Goal: Task Accomplishment & Management: Manage account settings

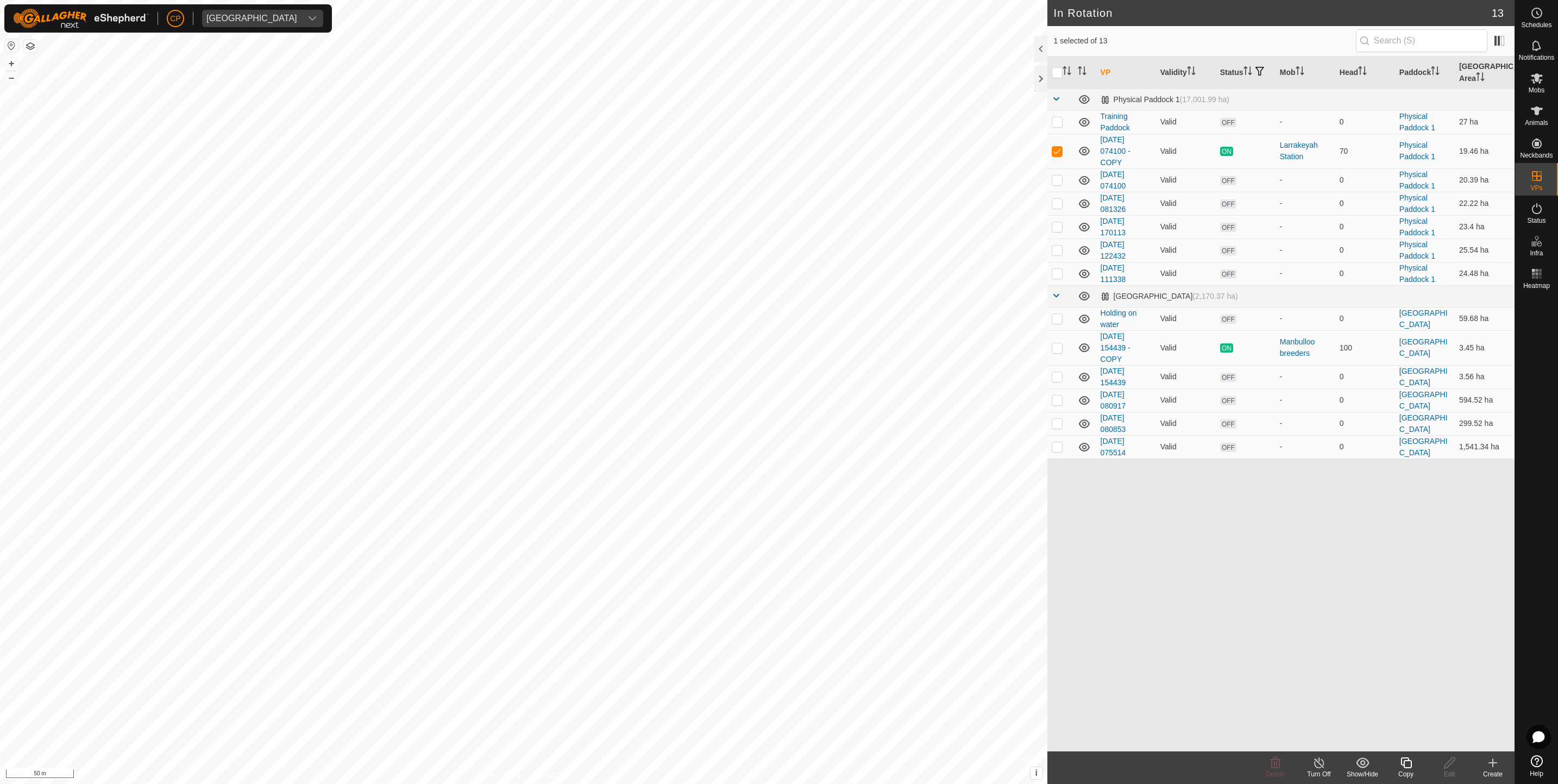
click at [1403, 771] on div "Copy" at bounding box center [1406, 774] width 43 height 10
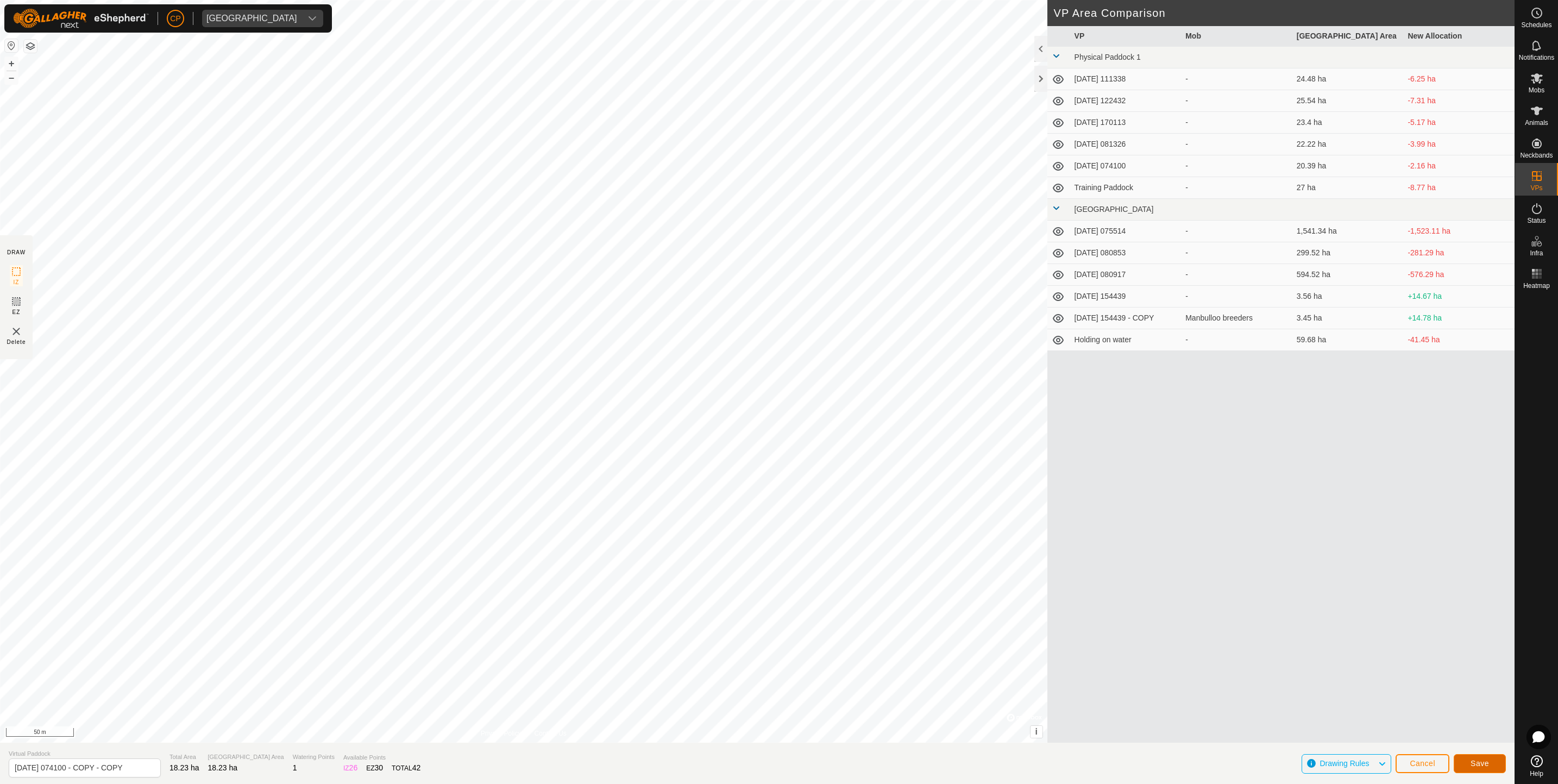
click at [1477, 768] on span "Save" at bounding box center [1480, 763] width 18 height 9
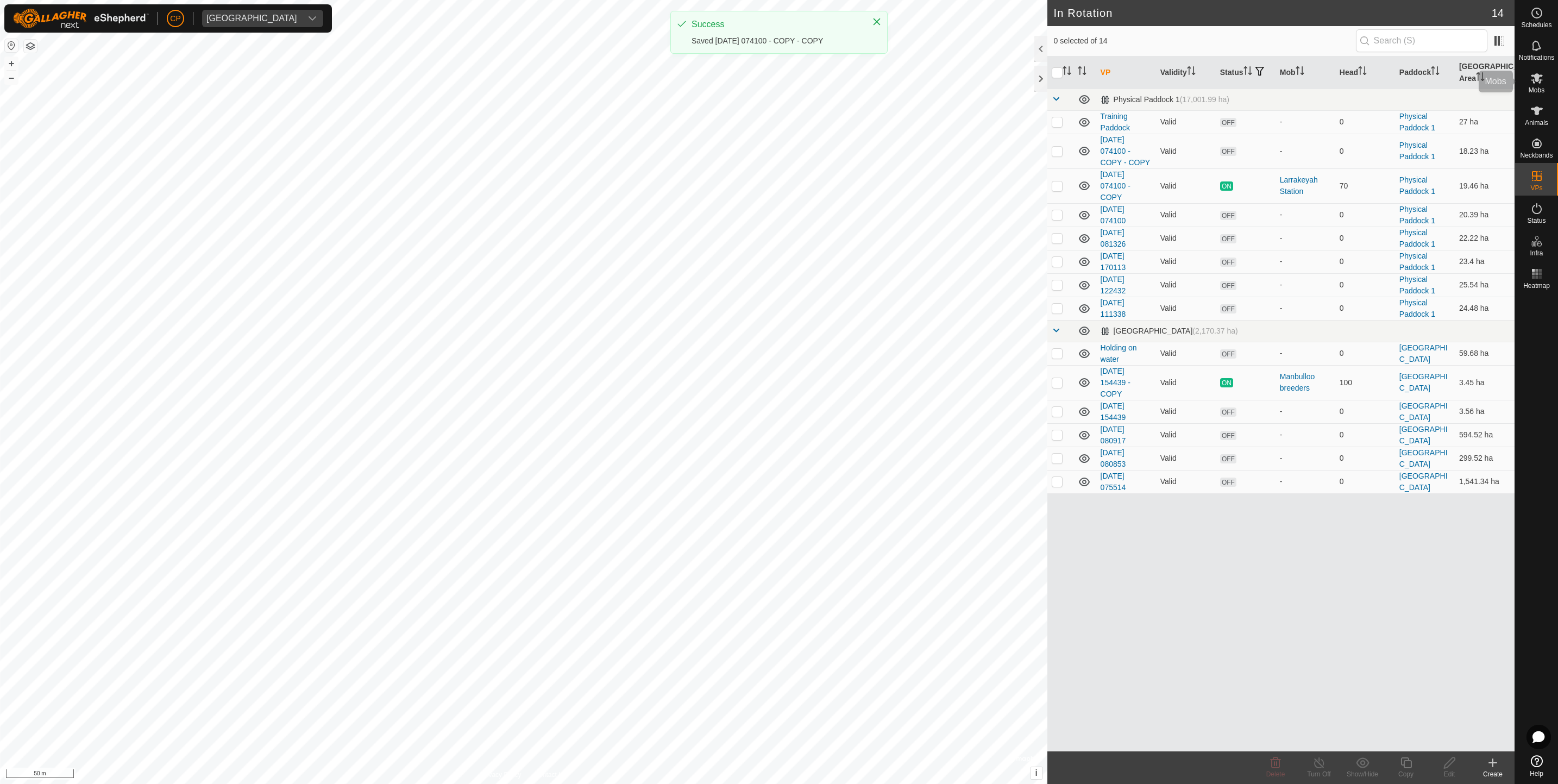
click at [1540, 90] on span "Mobs" at bounding box center [1537, 90] width 15 height 7
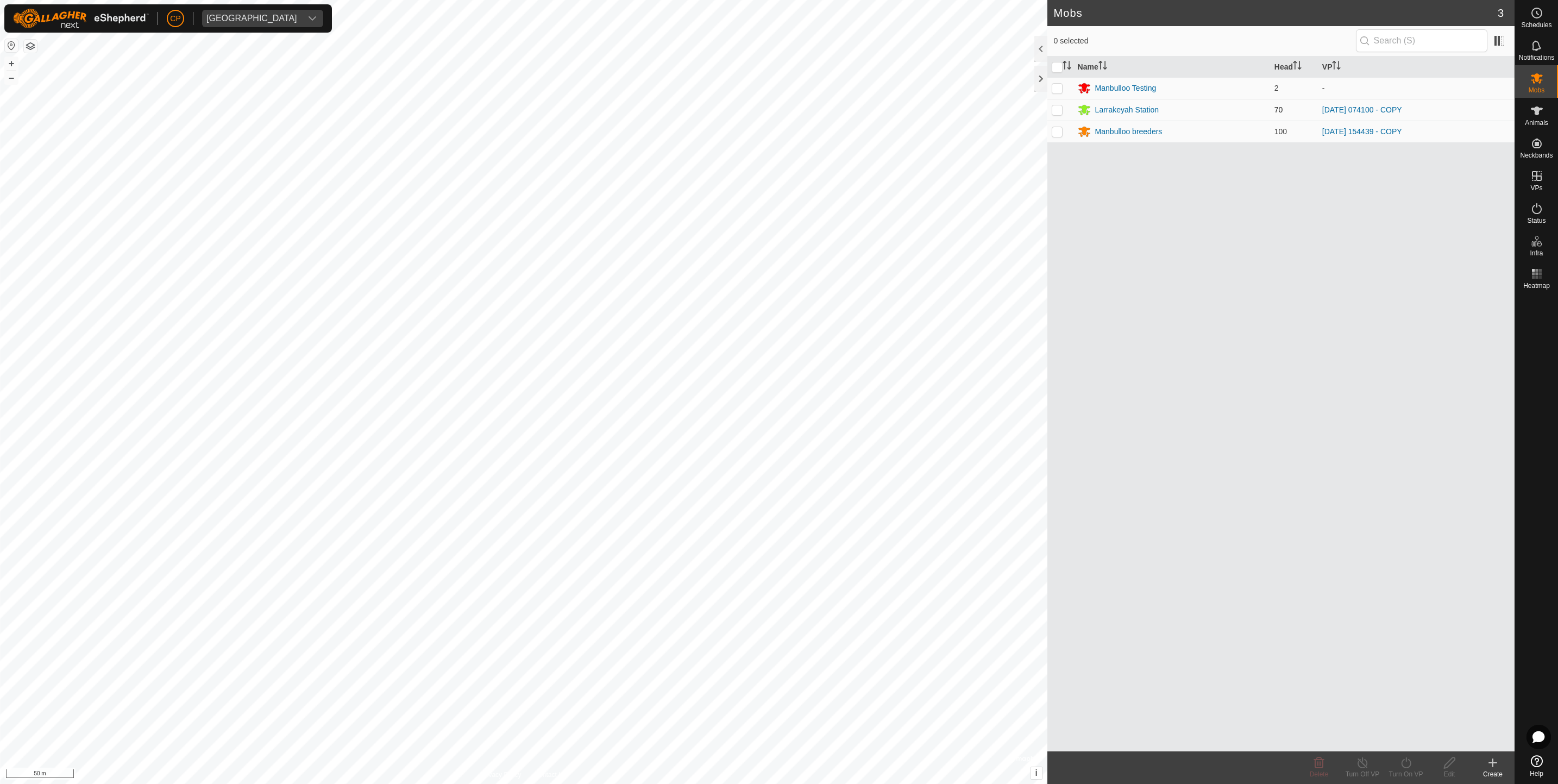
click at [1060, 111] on p-checkbox at bounding box center [1057, 110] width 11 height 9
checkbox input "true"
click at [1406, 766] on icon at bounding box center [1406, 763] width 13 height 13
click at [1409, 737] on link "Now" at bounding box center [1439, 738] width 107 height 22
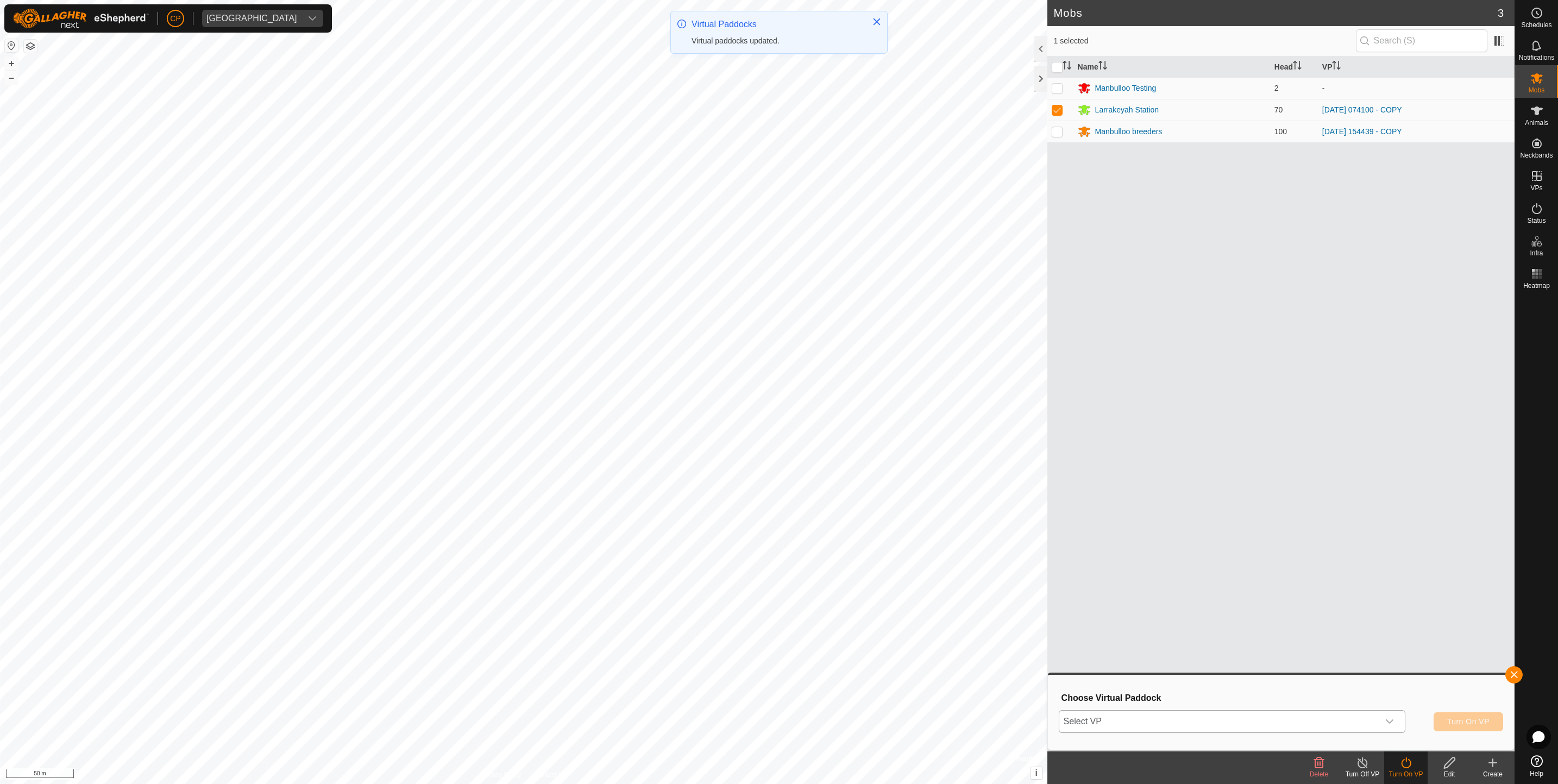
click at [1275, 720] on span "Select VP" at bounding box center [1219, 721] width 320 height 22
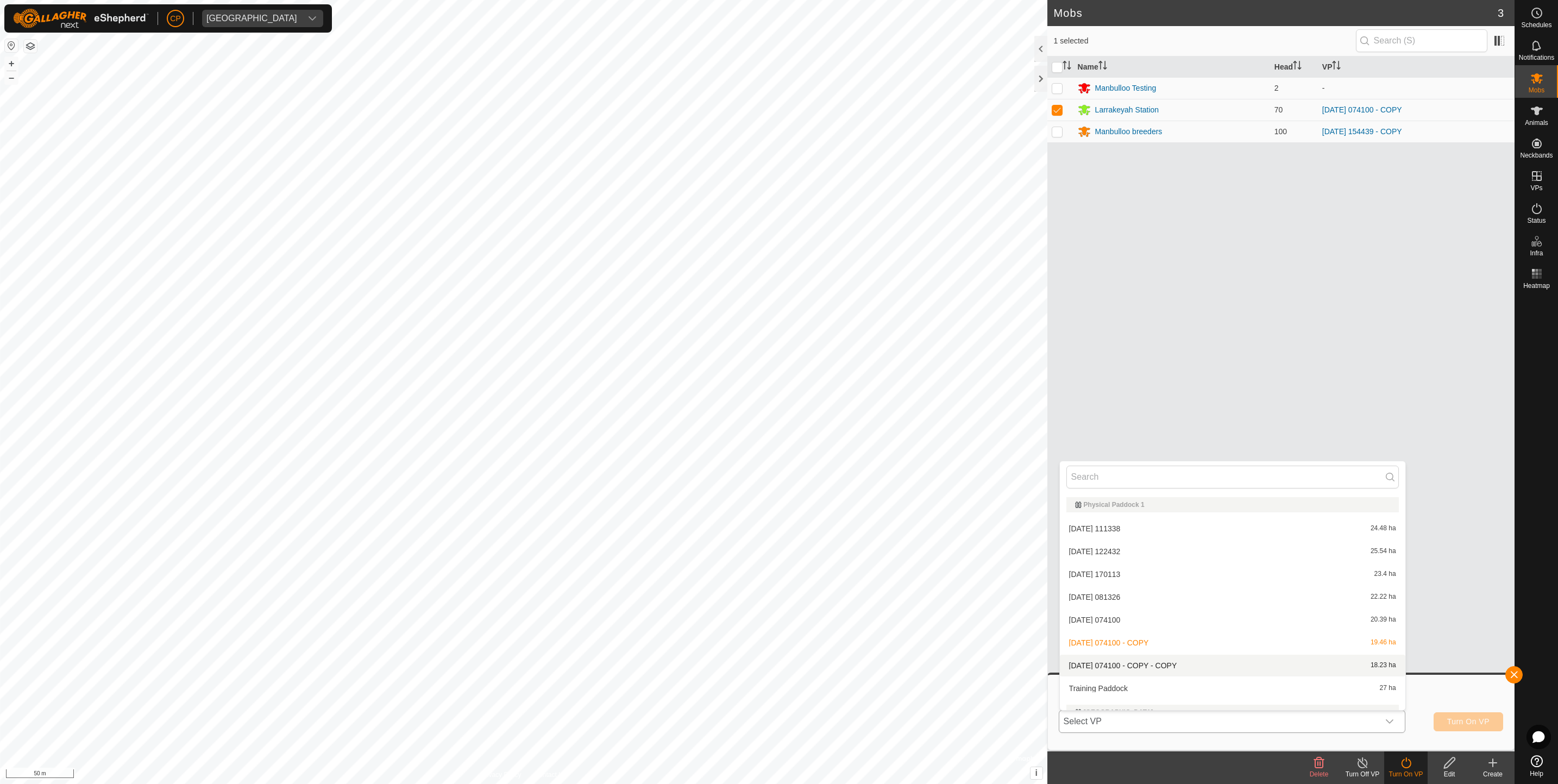
click at [1141, 660] on li "[DATE] 074100 - COPY - COPY 18.23 ha" at bounding box center [1233, 665] width 345 height 22
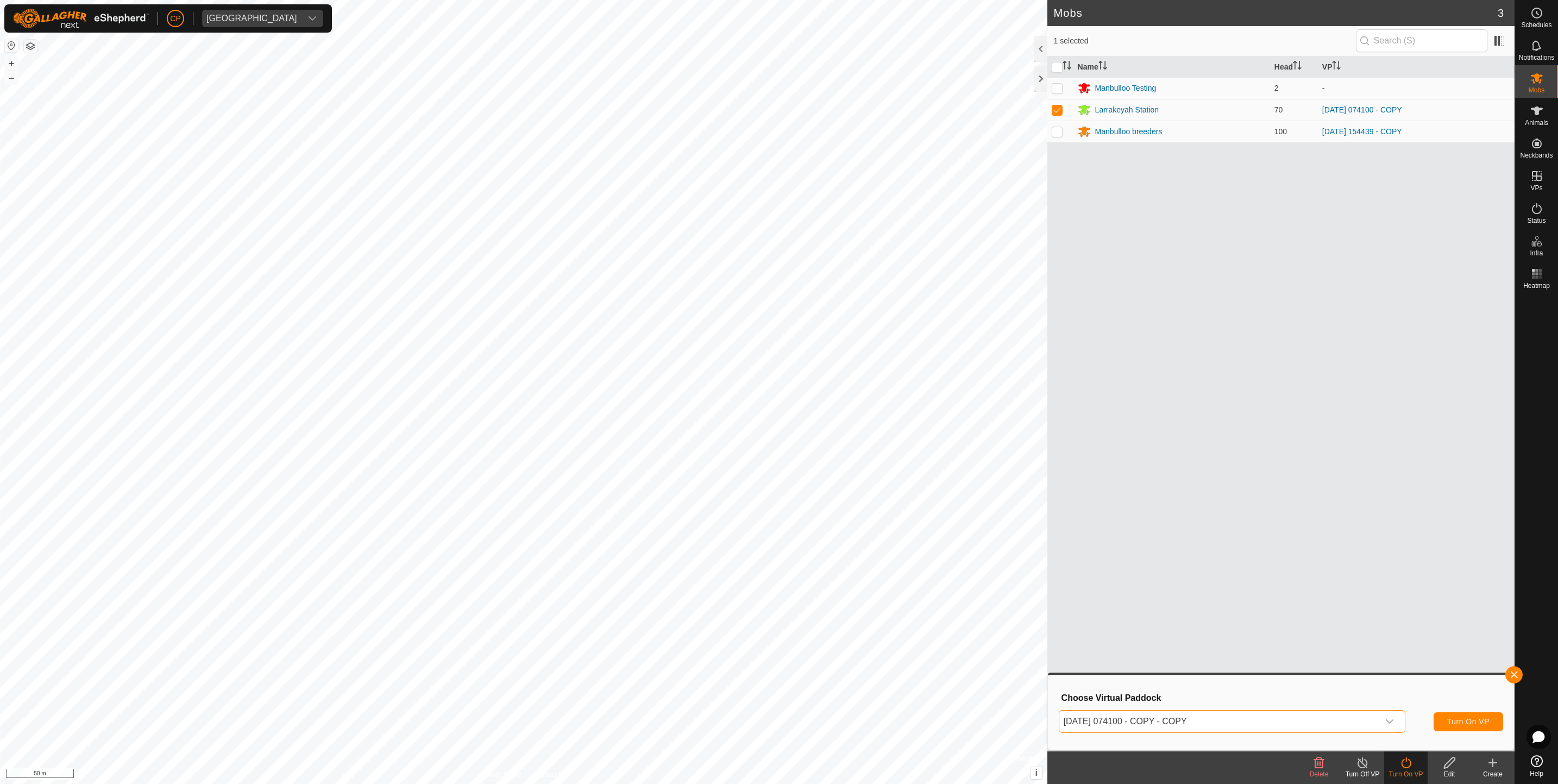
click at [1481, 731] on div "[DATE] 074100 - COPY - COPY Turn On VP" at bounding box center [1281, 721] width 445 height 26
click at [1478, 725] on span "Turn On VP" at bounding box center [1469, 721] width 43 height 9
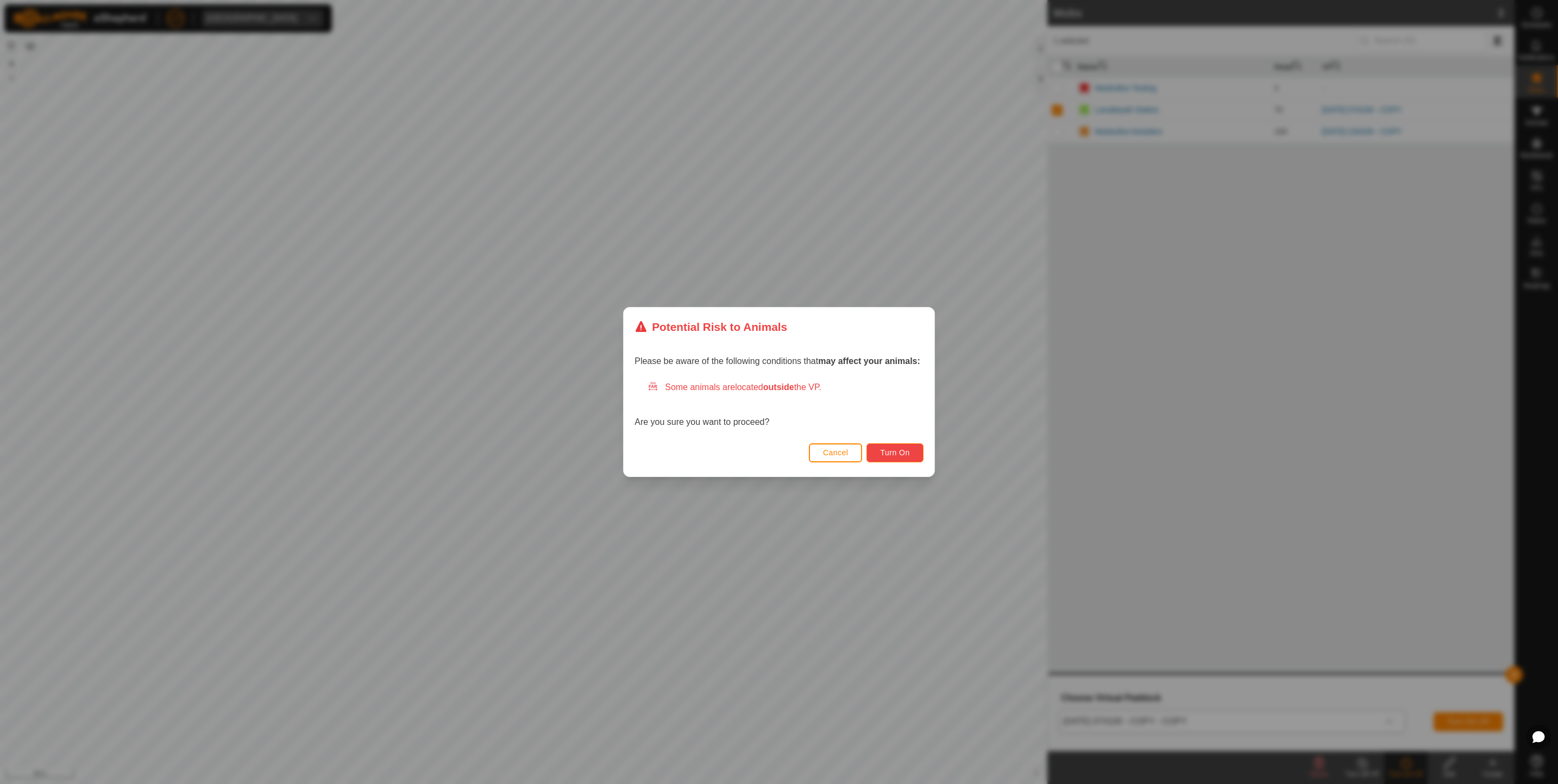
click at [899, 447] on button "Turn On" at bounding box center [895, 453] width 57 height 19
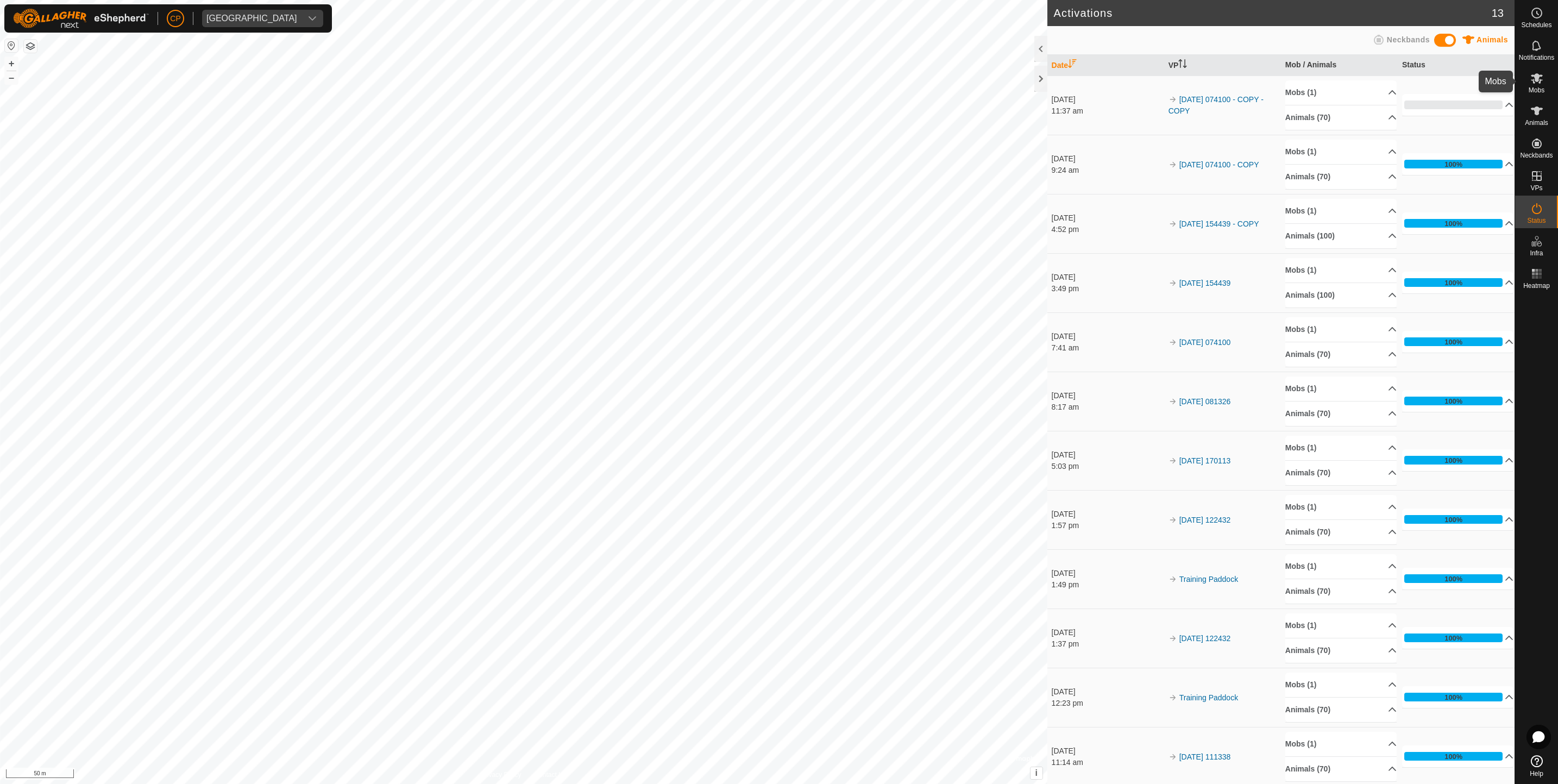
click at [1540, 85] on es-mob-svg-icon at bounding box center [1537, 78] width 20 height 18
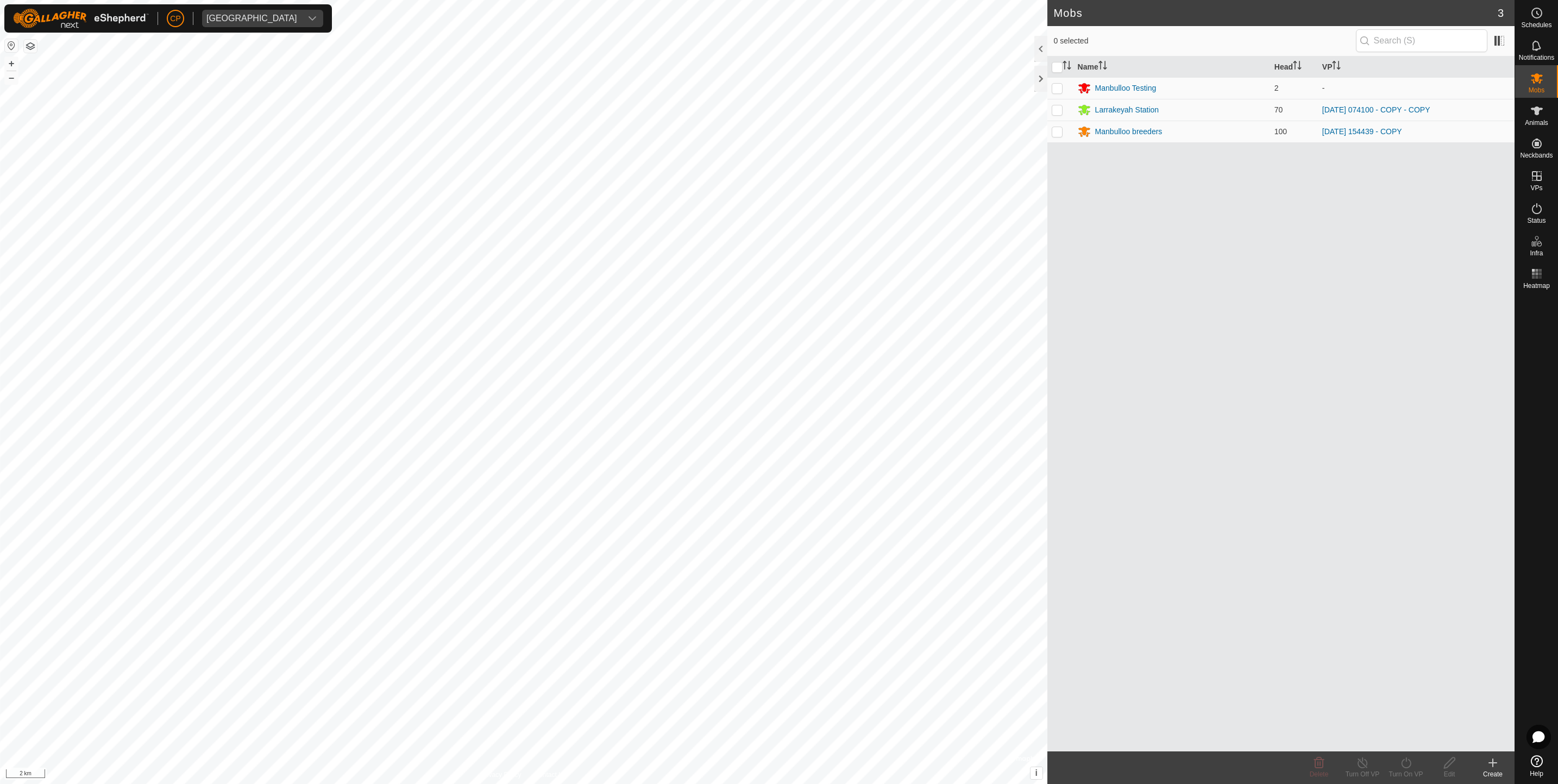
click at [0, 345] on html "CP Manbulloo Station Schedules Notifications Mobs Animals Neckbands VPs Status …" at bounding box center [779, 392] width 1558 height 784
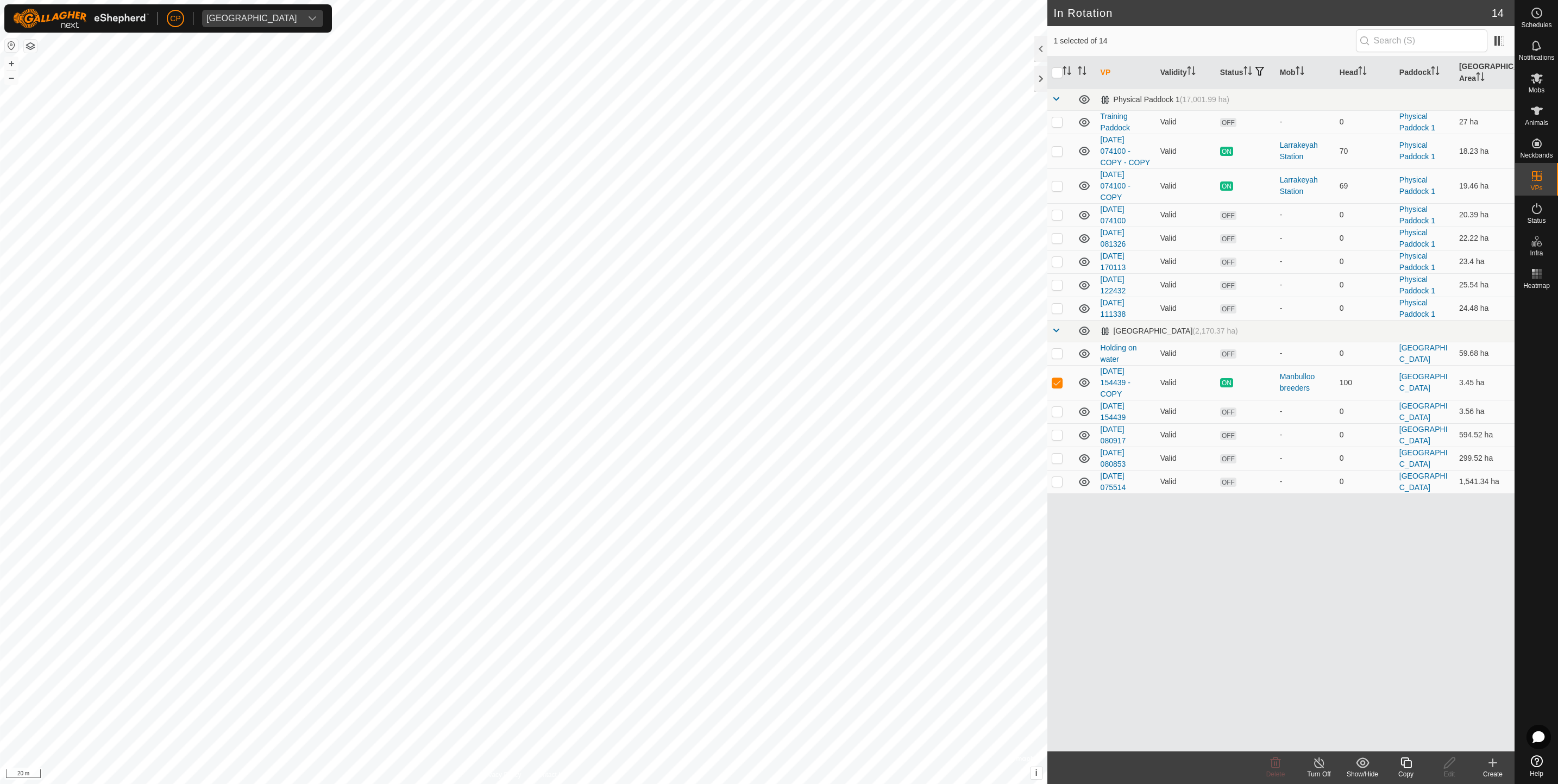
click at [1409, 771] on div "Copy" at bounding box center [1406, 774] width 43 height 10
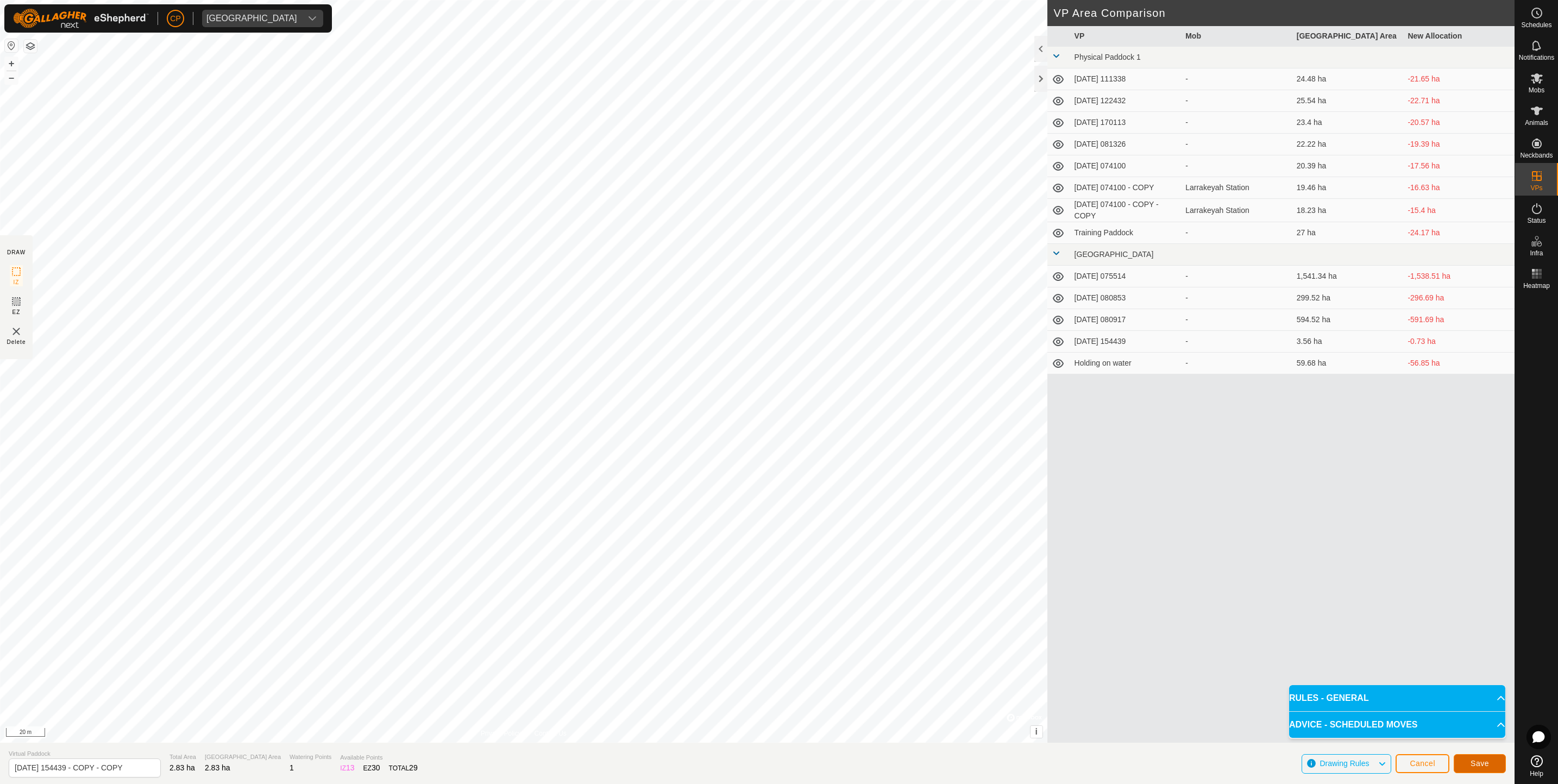
click at [1487, 764] on span "Save" at bounding box center [1480, 763] width 18 height 9
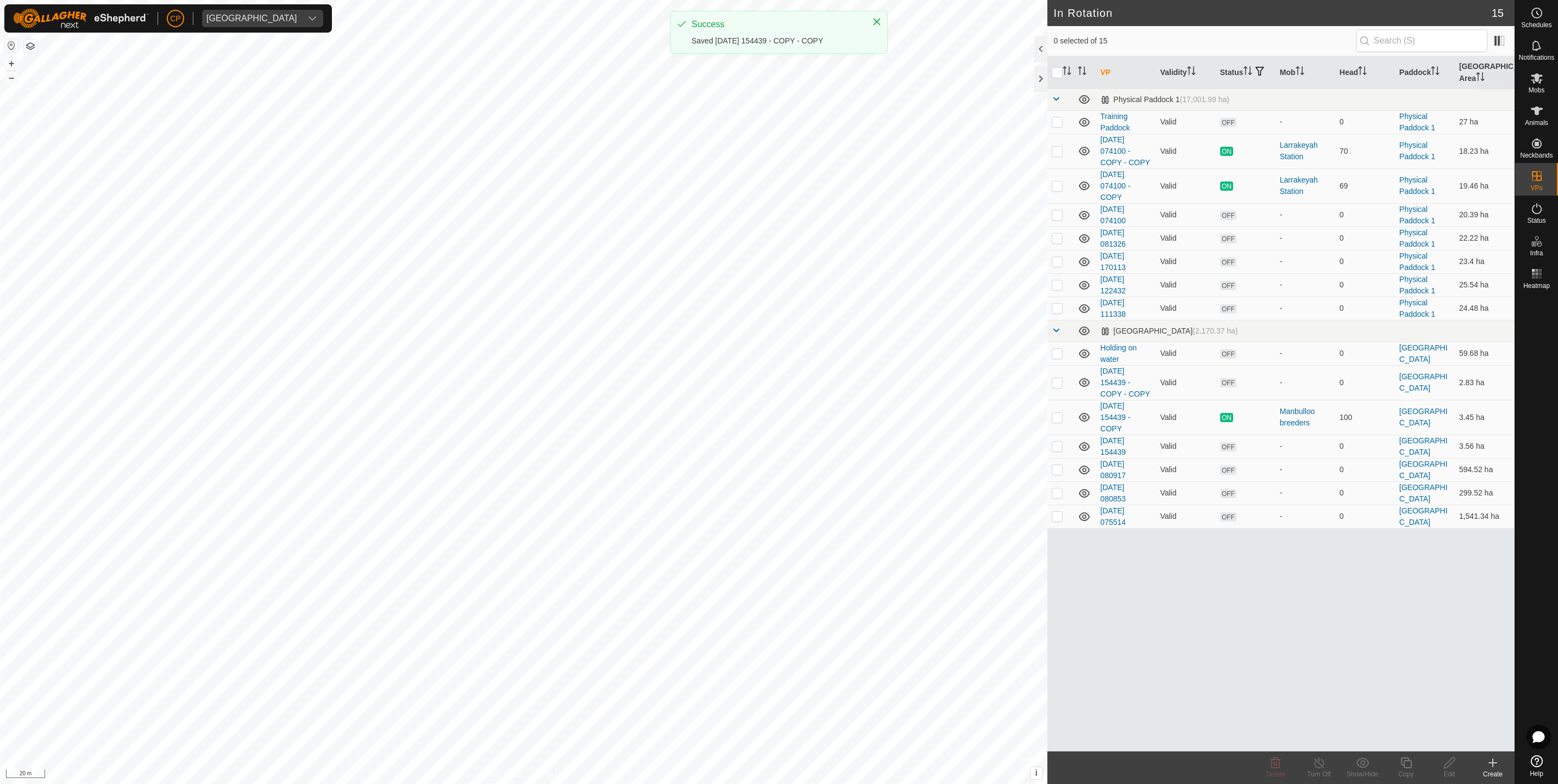
click at [1541, 85] on es-mob-svg-icon at bounding box center [1537, 78] width 20 height 18
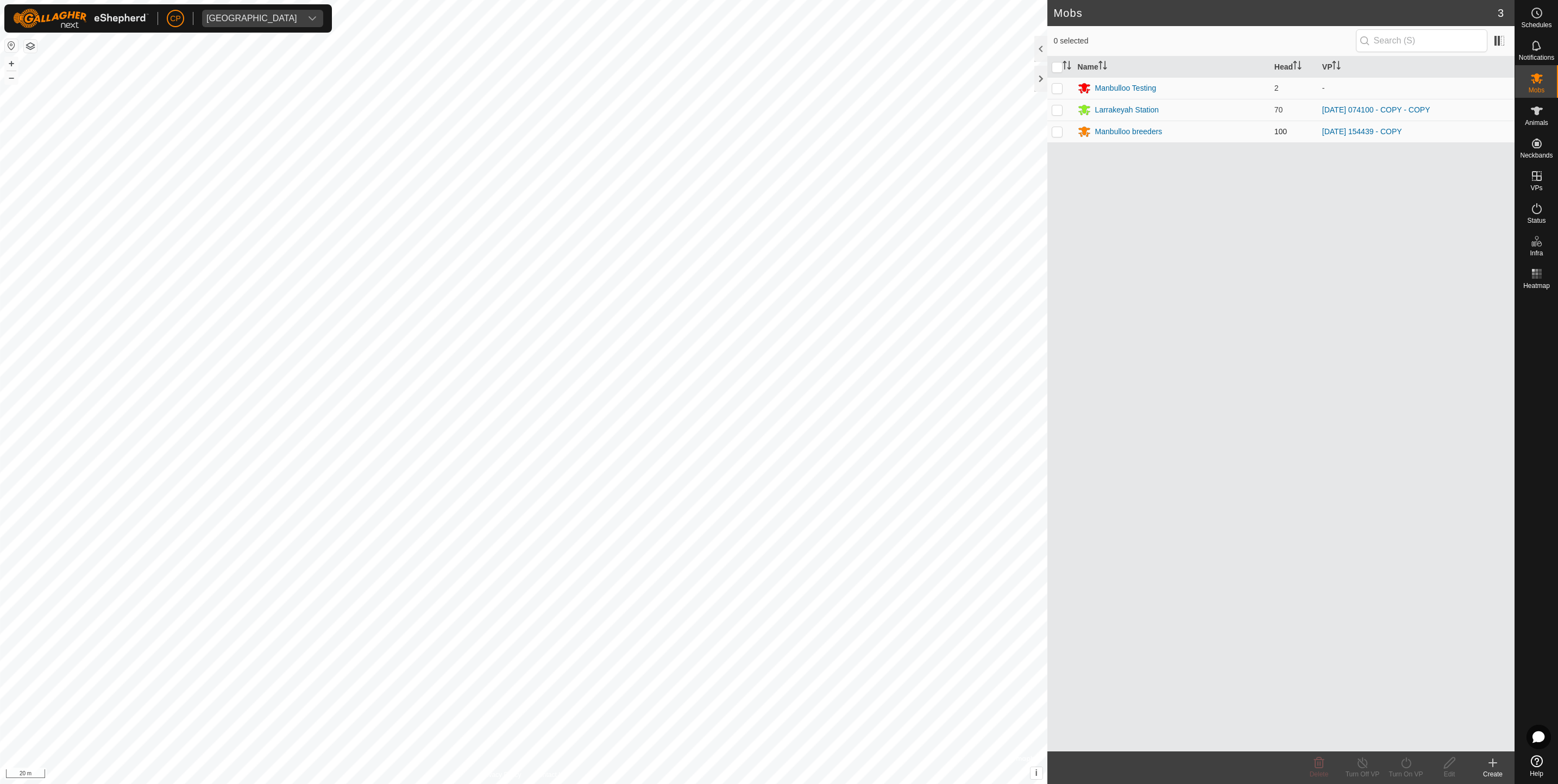
click at [1054, 134] on p-checkbox at bounding box center [1057, 132] width 11 height 9
checkbox input "true"
click at [1406, 771] on div "Turn On VP" at bounding box center [1406, 774] width 43 height 10
click at [1400, 739] on link "Now" at bounding box center [1439, 738] width 107 height 22
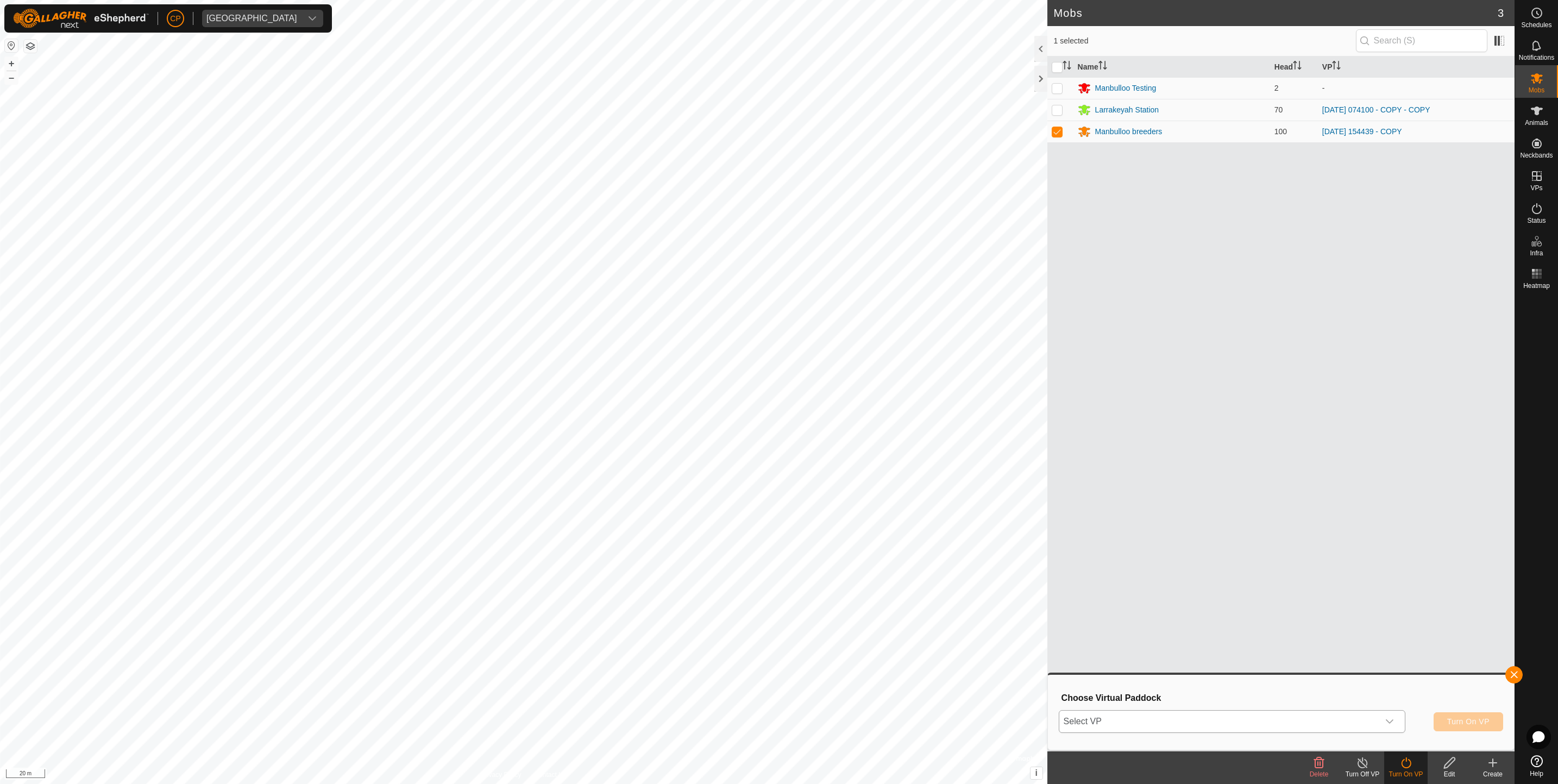
click at [1200, 722] on span "Select VP" at bounding box center [1219, 721] width 320 height 22
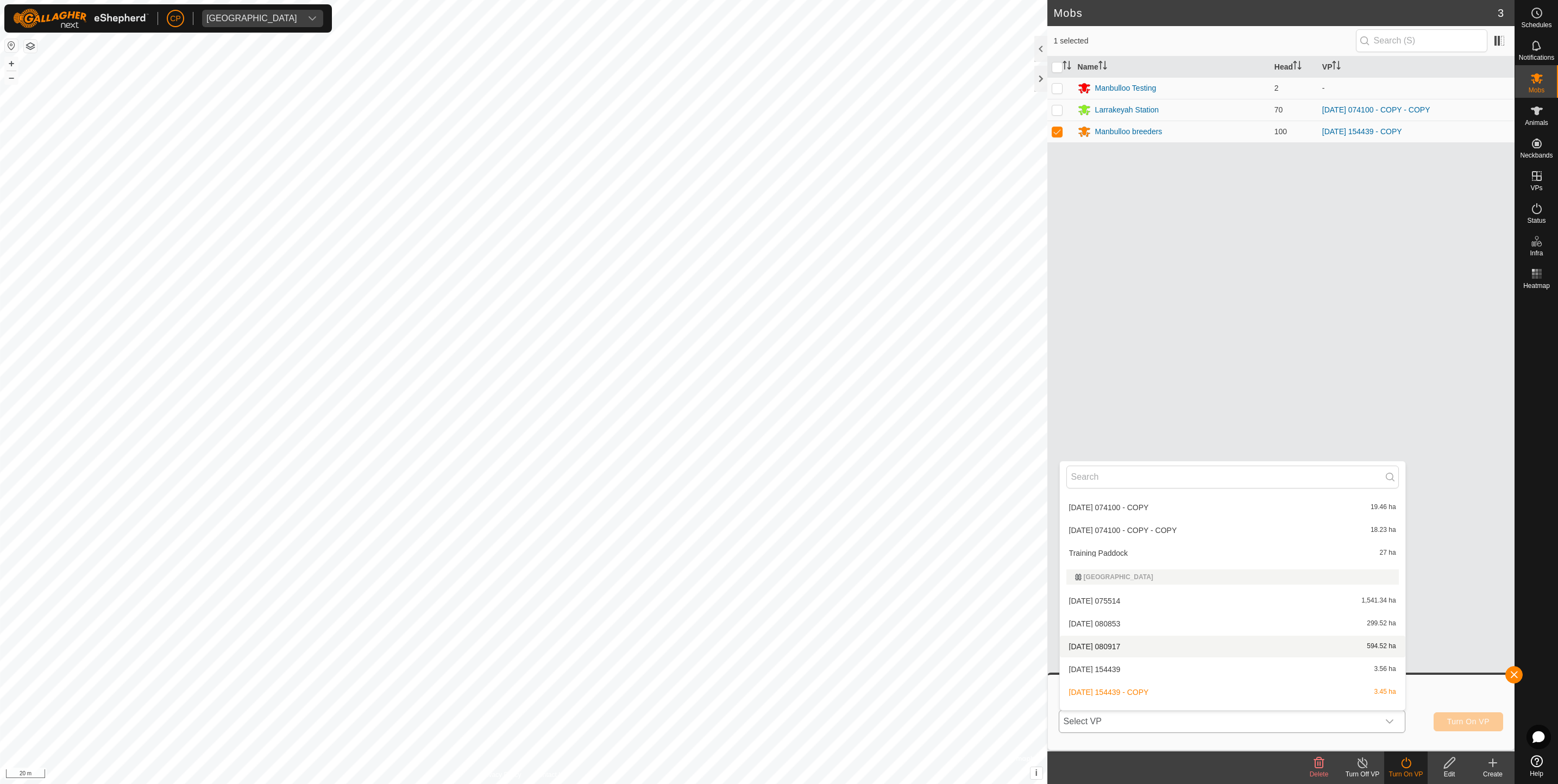
scroll to position [173, 0]
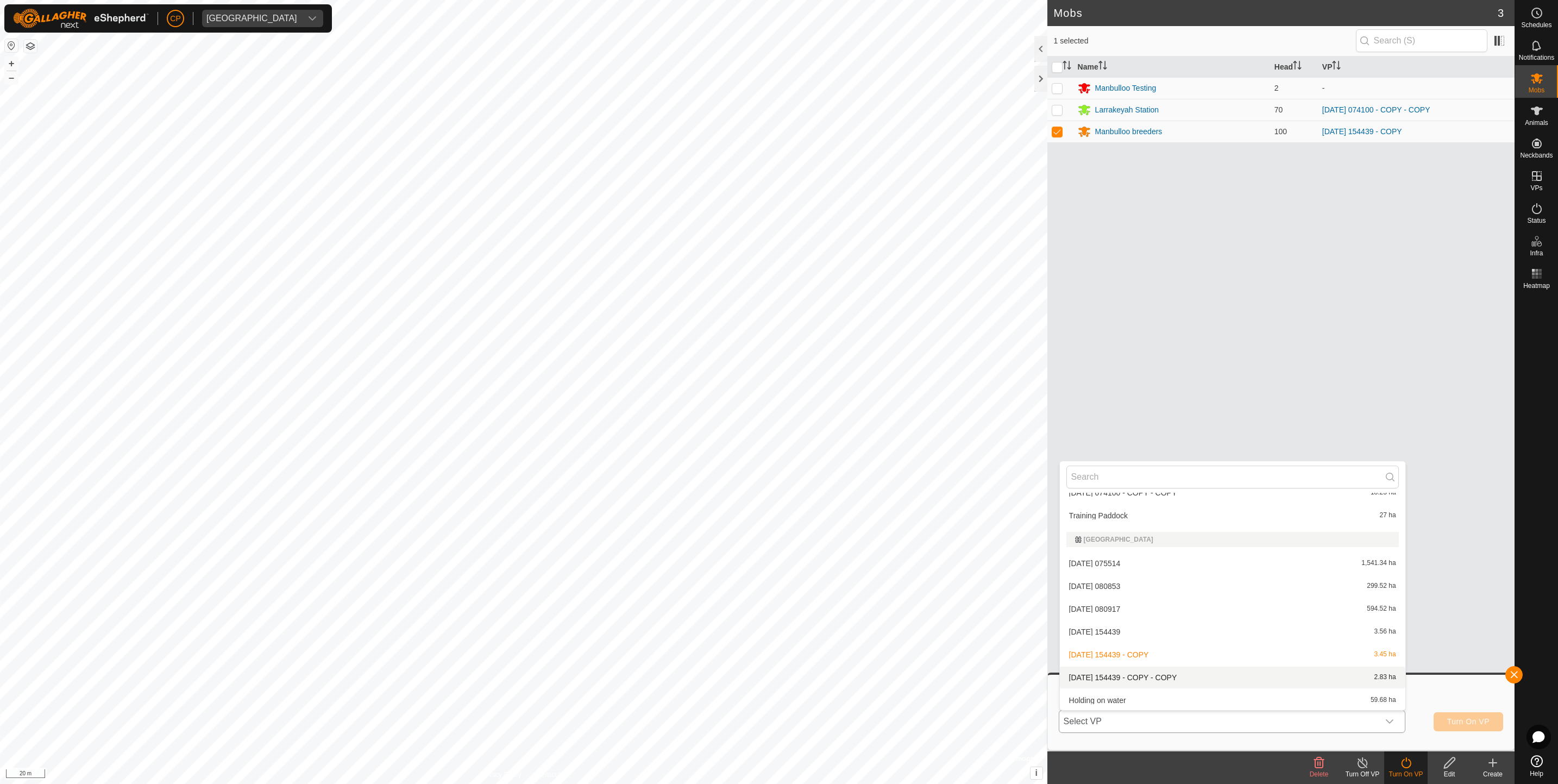
click at [1118, 678] on li "[DATE] 154439 - COPY - COPY 2.83 ha" at bounding box center [1233, 677] width 345 height 22
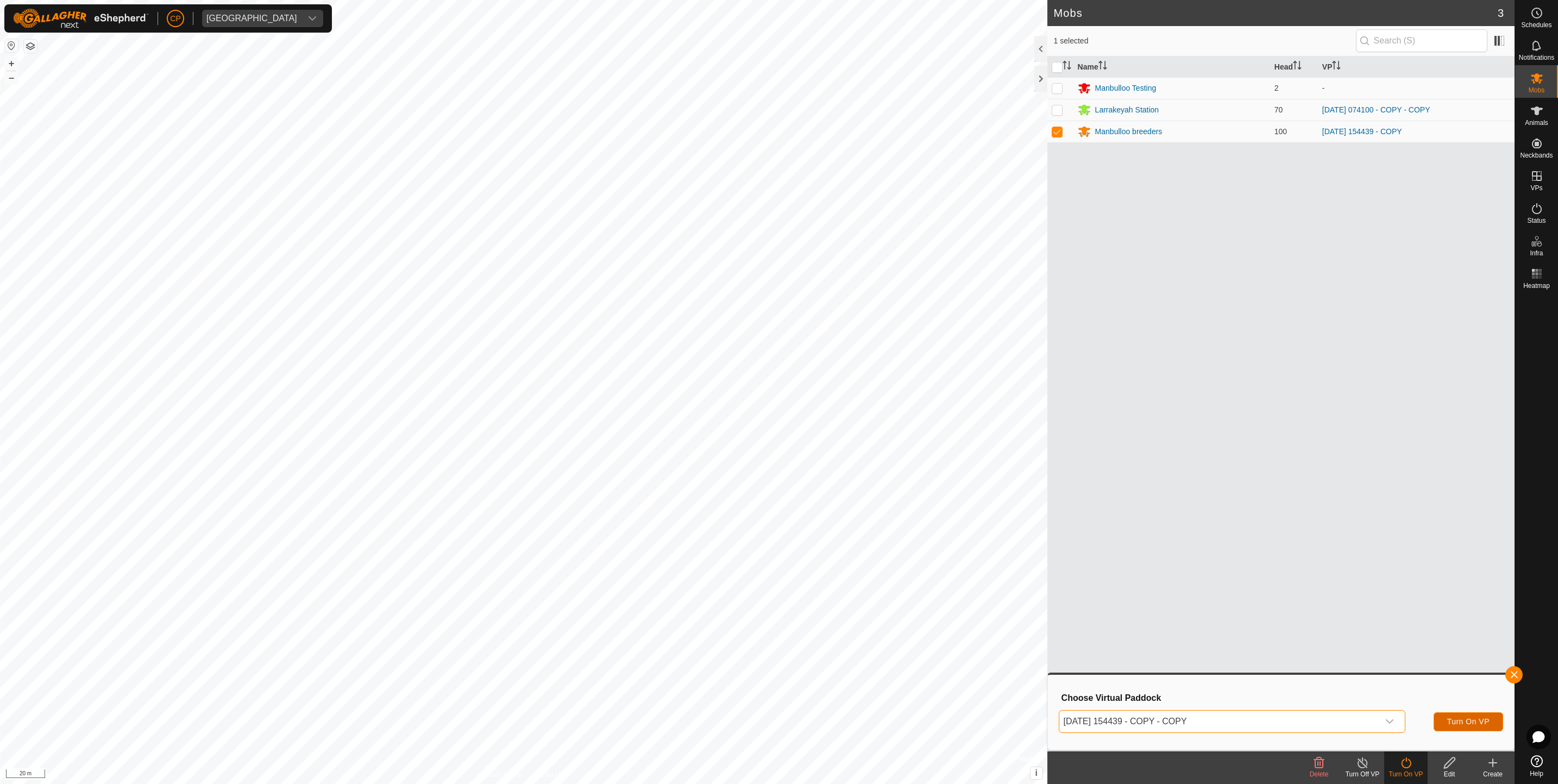
click at [1478, 729] on button "Turn On VP" at bounding box center [1468, 721] width 69 height 19
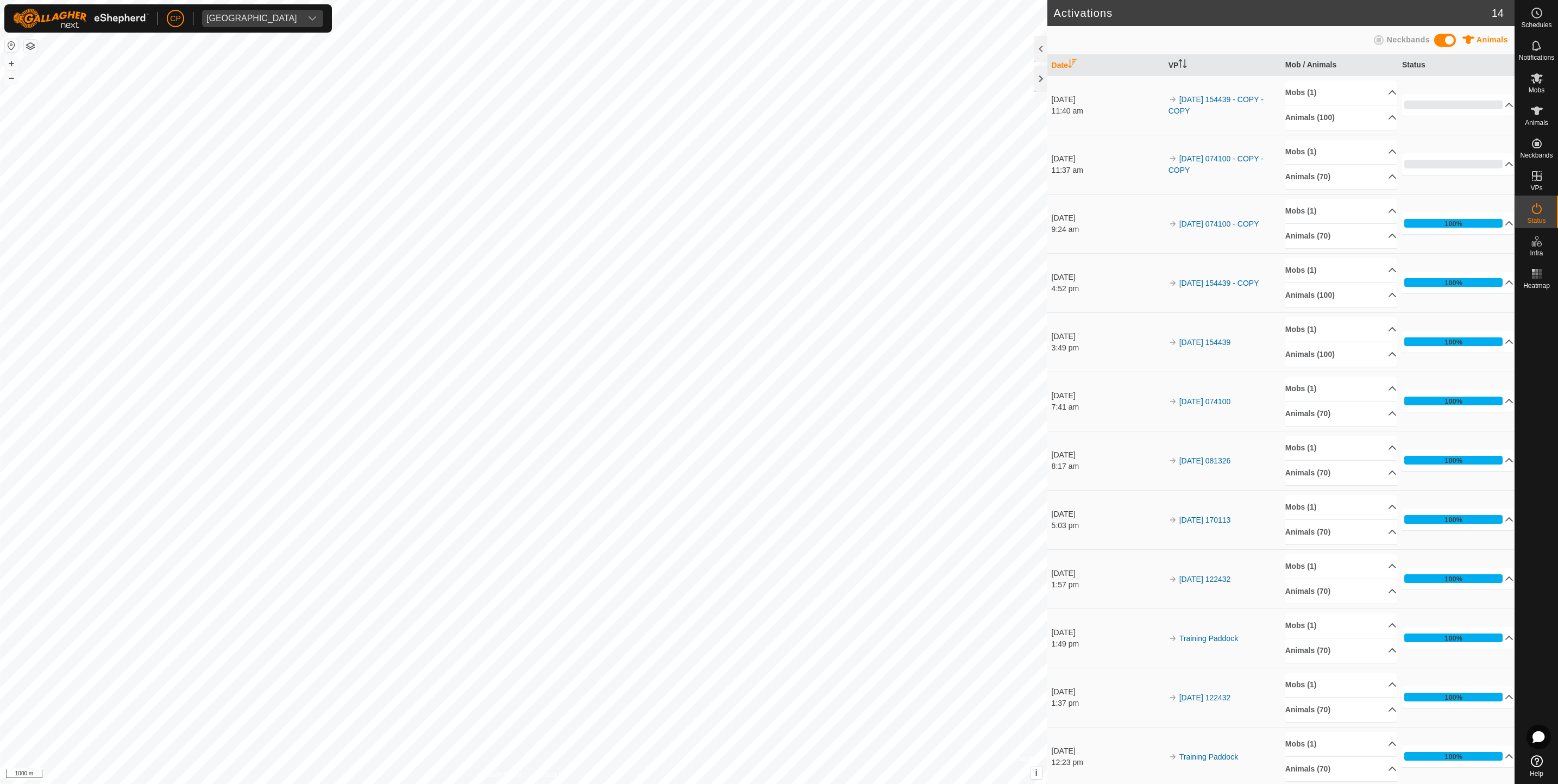
click at [1066, 538] on div "Activations 14 Animals Neckbands Date VP Mob / Animals Status [DATE] 11:40 am 2…" at bounding box center [757, 392] width 1515 height 784
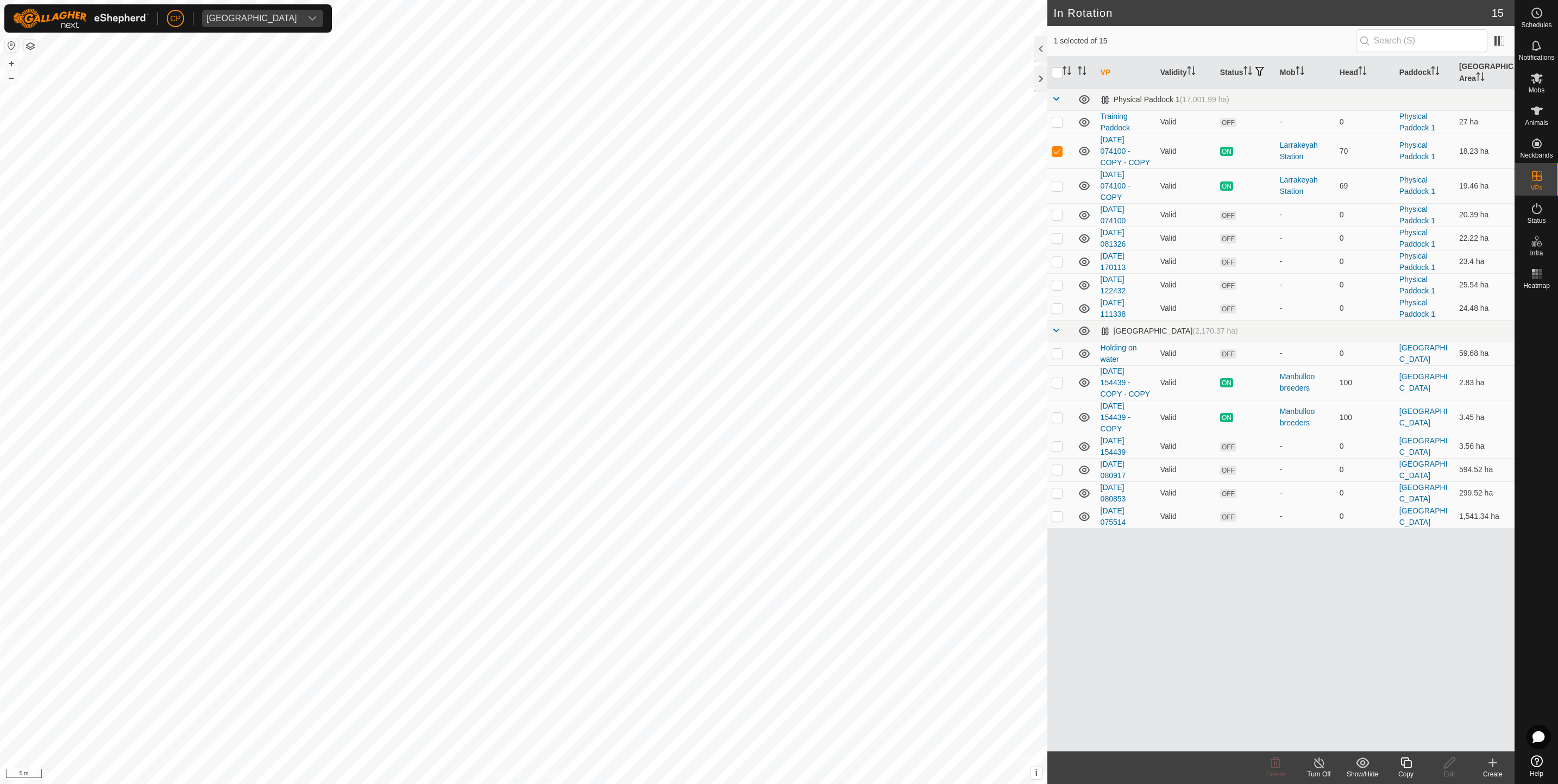
checkbox input "false"
click at [1275, 768] on icon at bounding box center [1276, 763] width 10 height 11
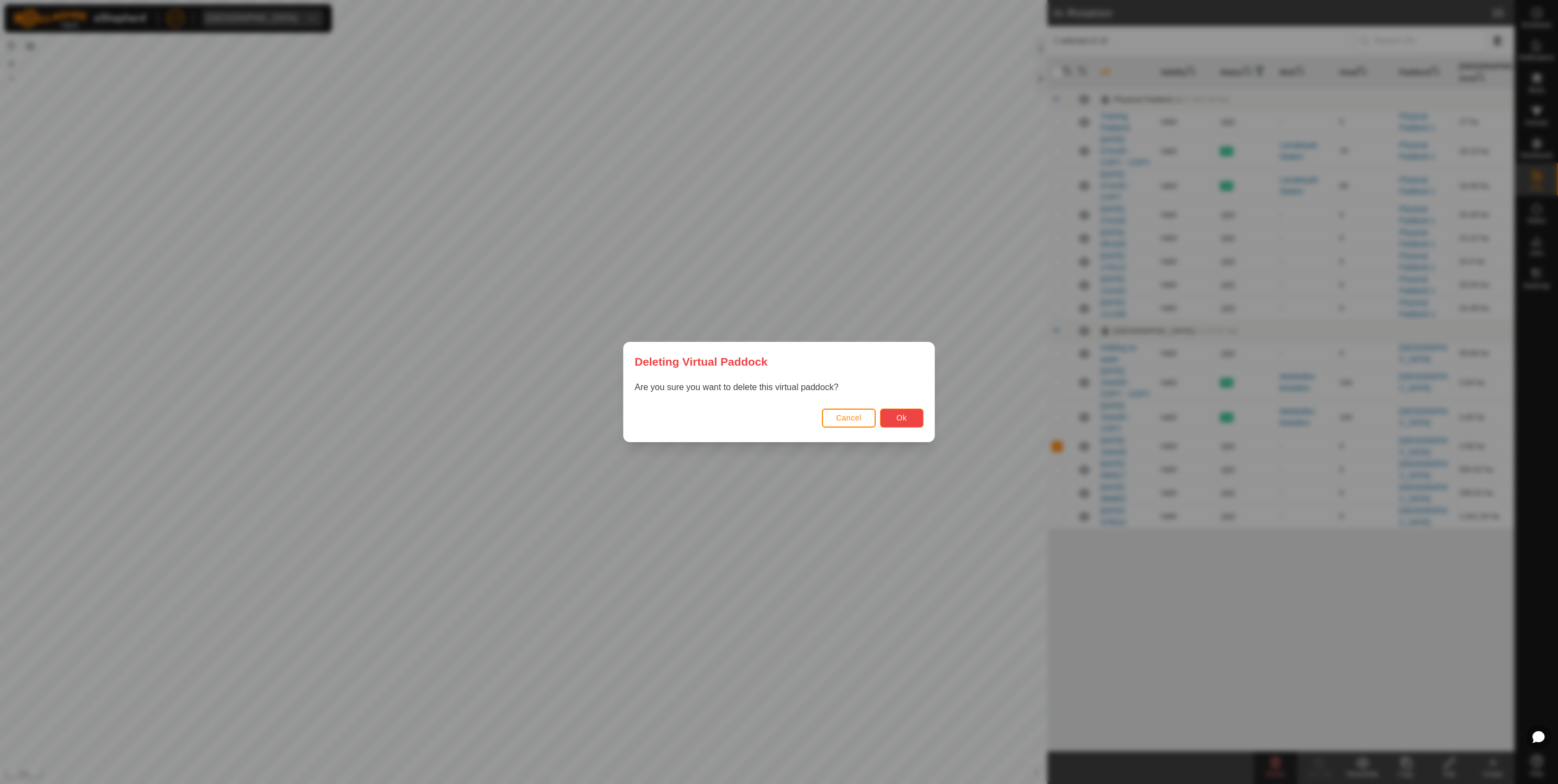
click at [890, 421] on button "Ok" at bounding box center [901, 418] width 43 height 19
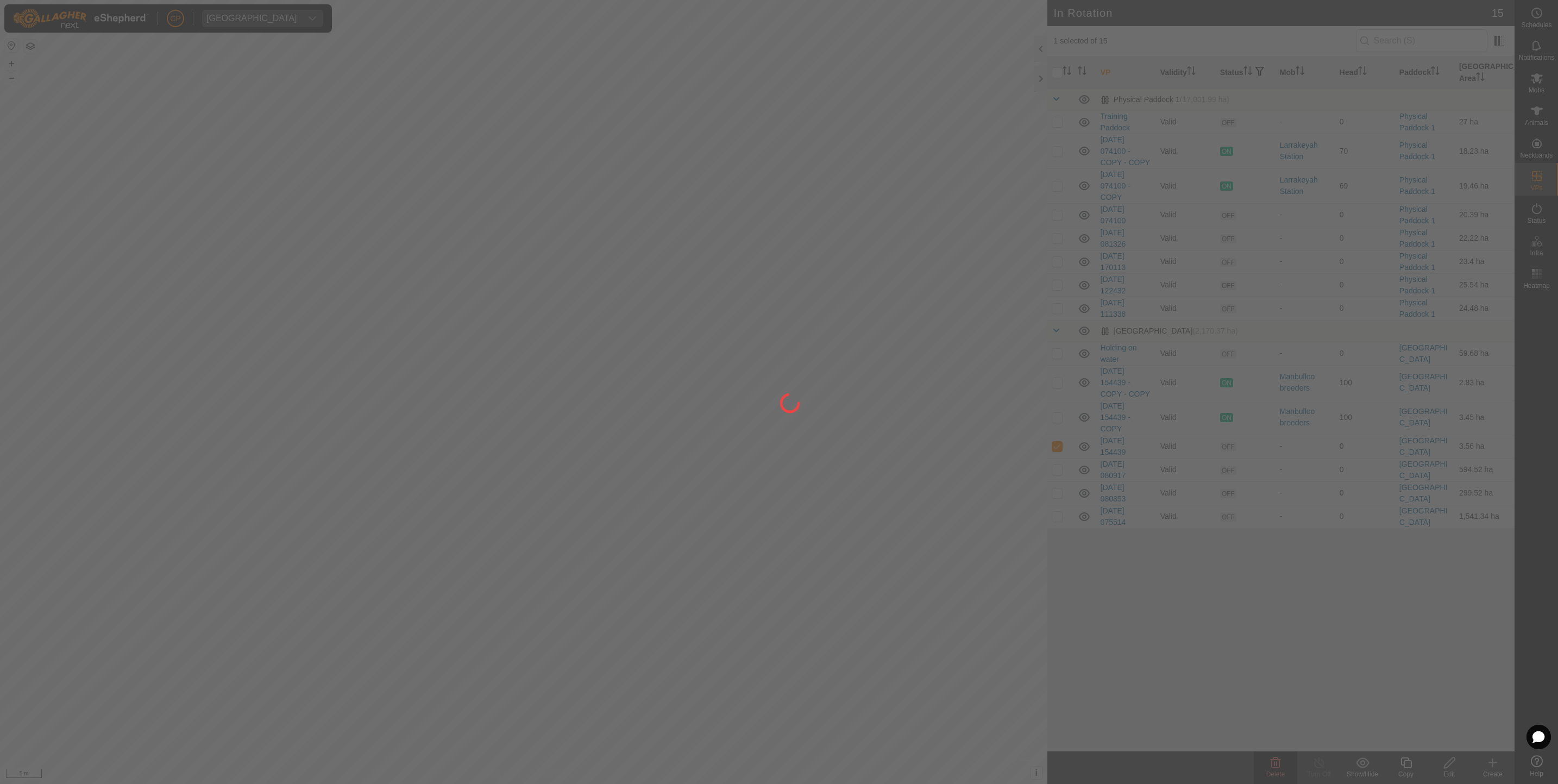
checkbox input "false"
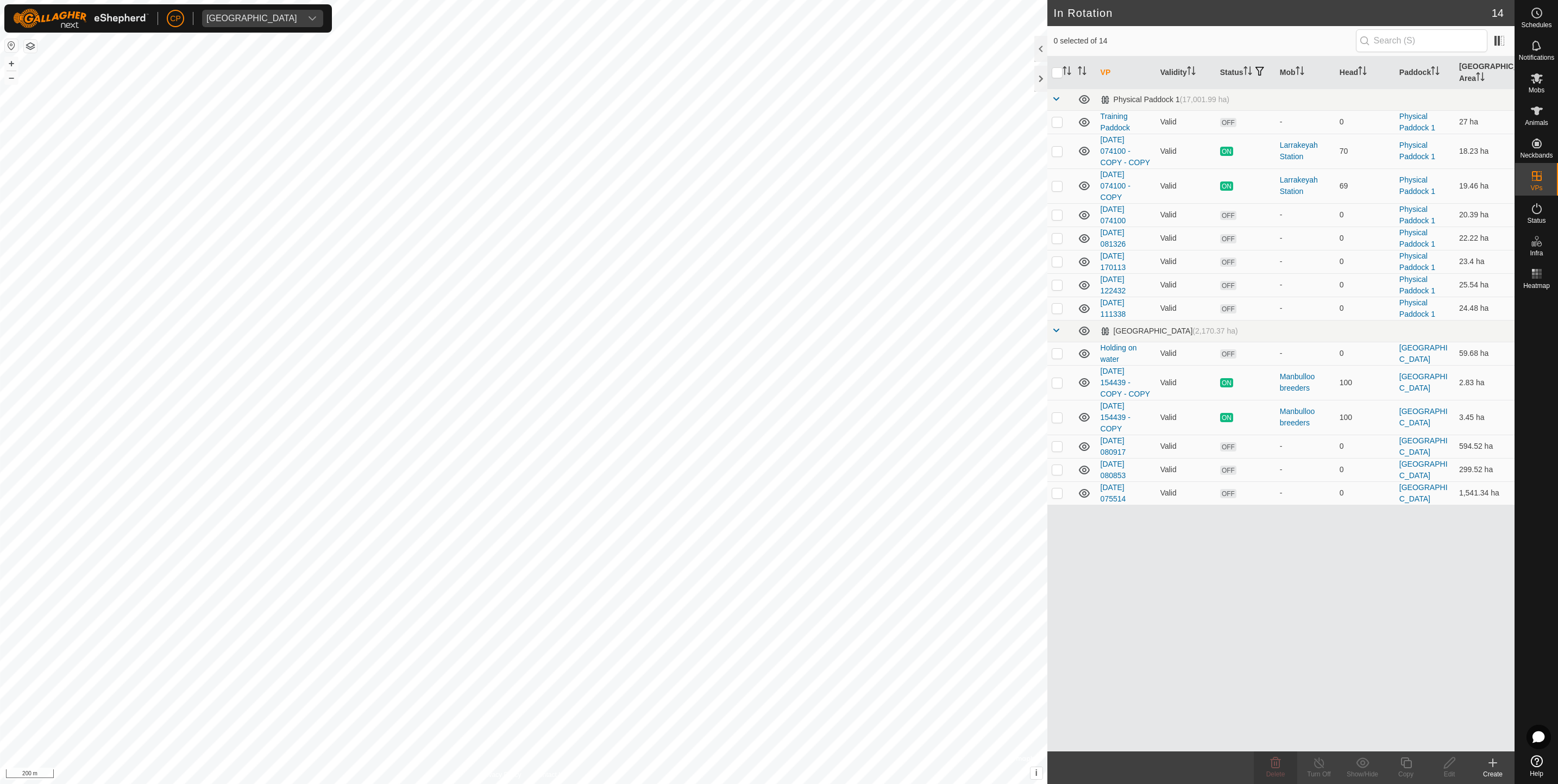
checkbox input "true"
click at [1290, 765] on delete-svg-icon at bounding box center [1275, 763] width 43 height 13
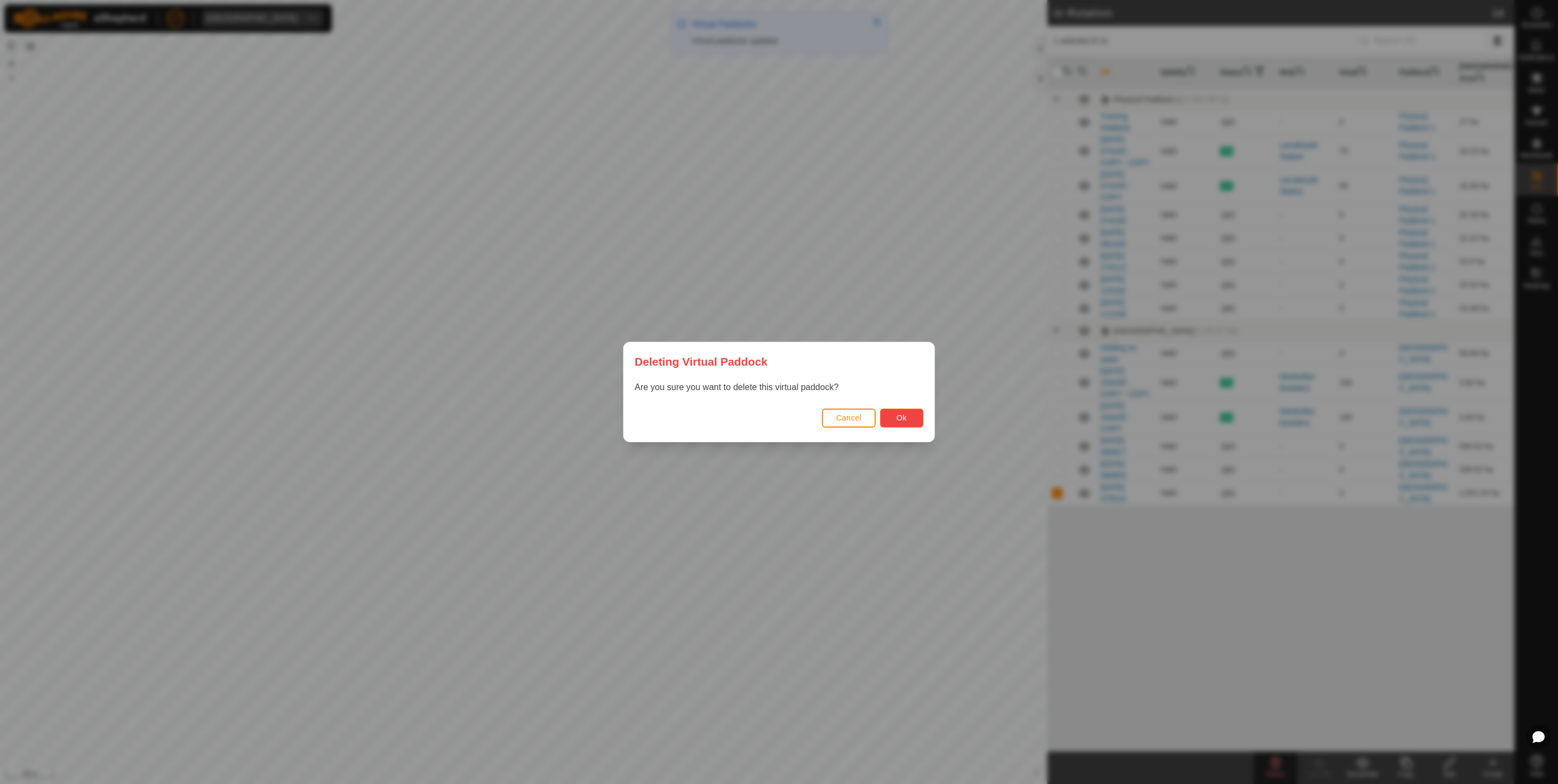
click at [901, 414] on span "Ok" at bounding box center [902, 418] width 10 height 9
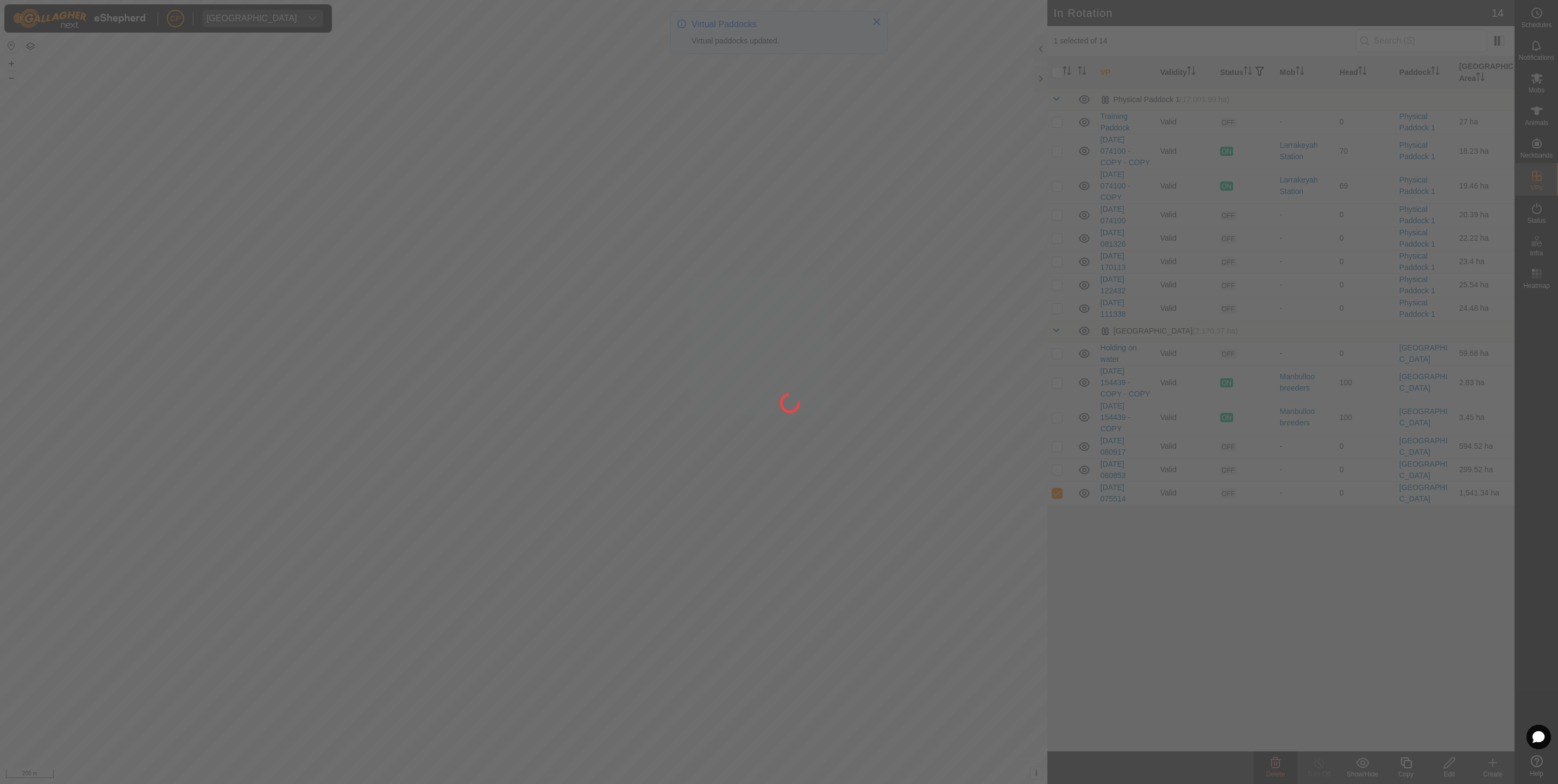
checkbox input "false"
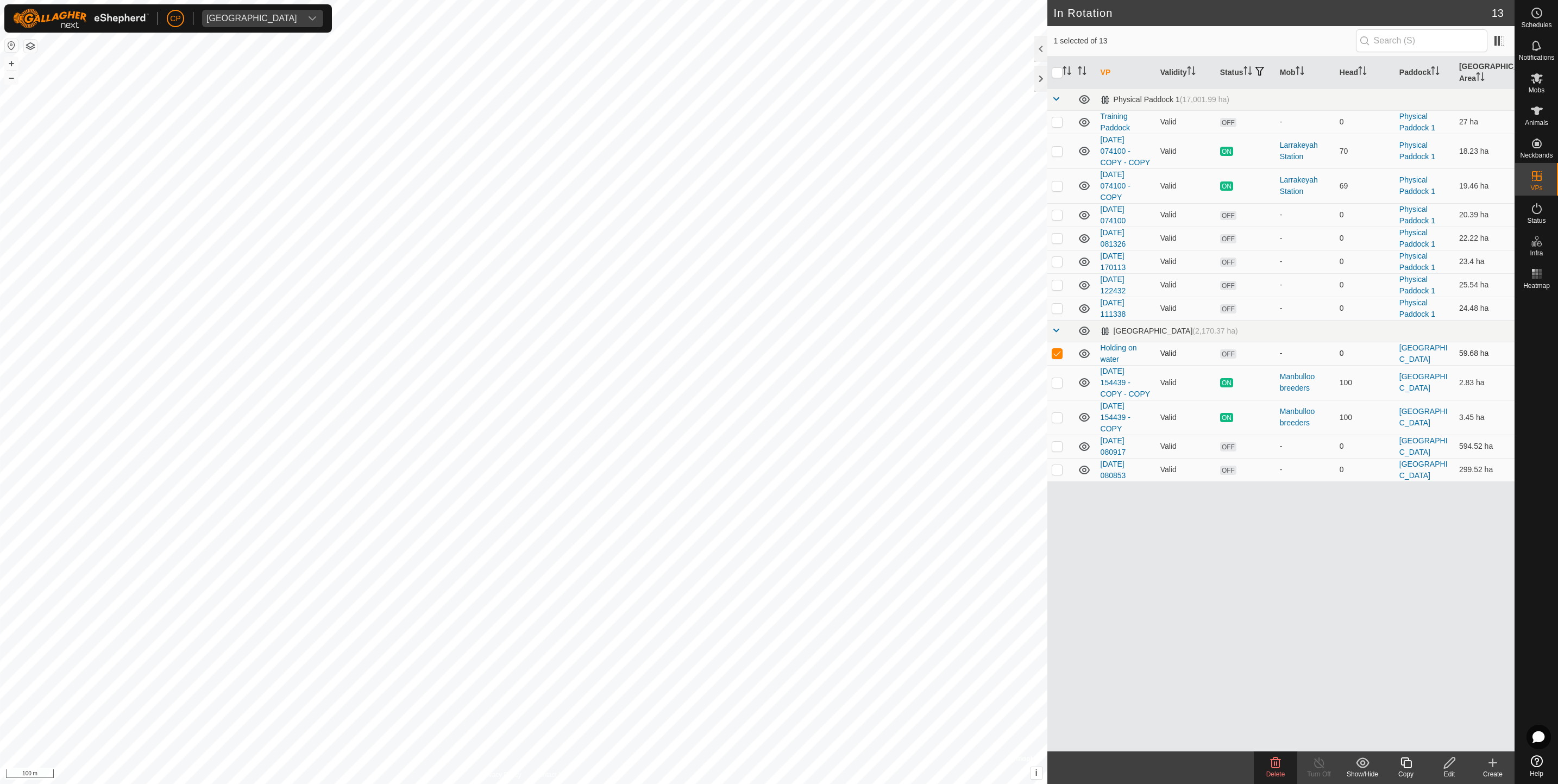
checkbox input "false"
checkbox input "true"
click at [1446, 764] on icon at bounding box center [1450, 763] width 13 height 13
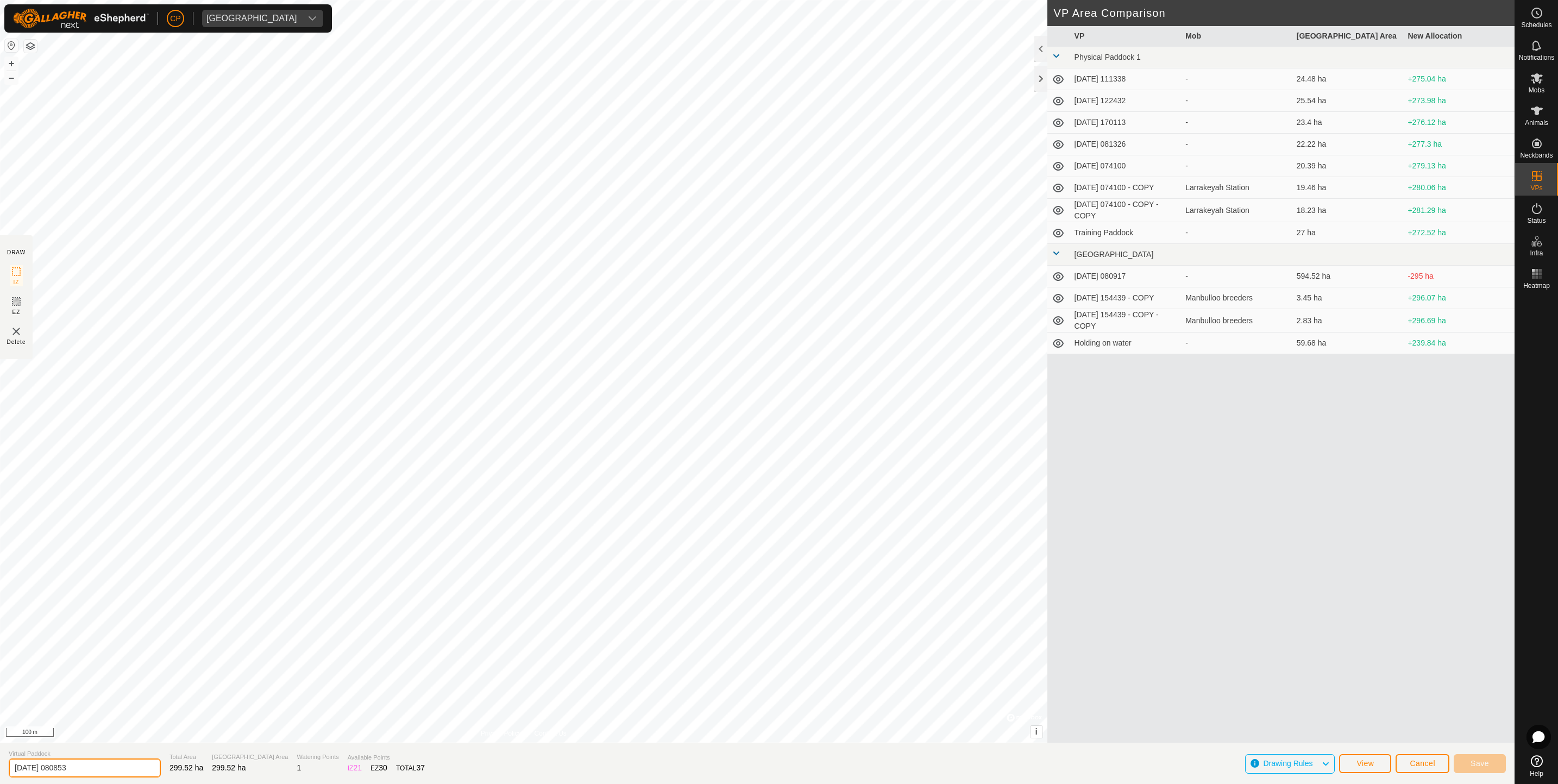
drag, startPoint x: 75, startPoint y: 766, endPoint x: -32, endPoint y: 764, distance: 107.0
click at [0, 764] on html "CP [GEOGRAPHIC_DATA] Schedules Notifications Mobs Animals Neckbands VPs Status …" at bounding box center [779, 392] width 1558 height 784
type input "second water holding paddock"
click at [1488, 759] on span "Save" at bounding box center [1480, 763] width 18 height 9
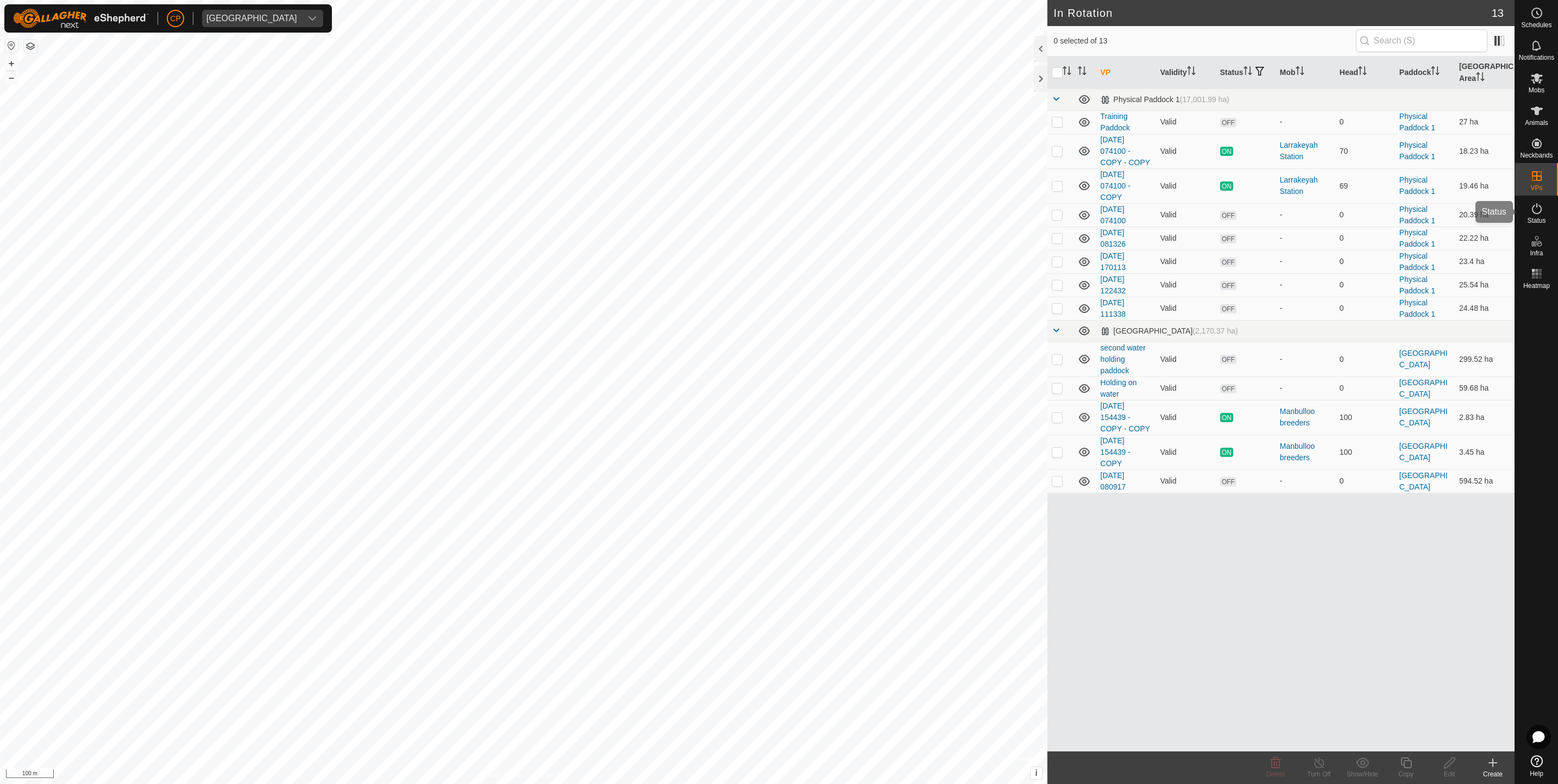
click at [1534, 217] on span "Status" at bounding box center [1536, 220] width 18 height 7
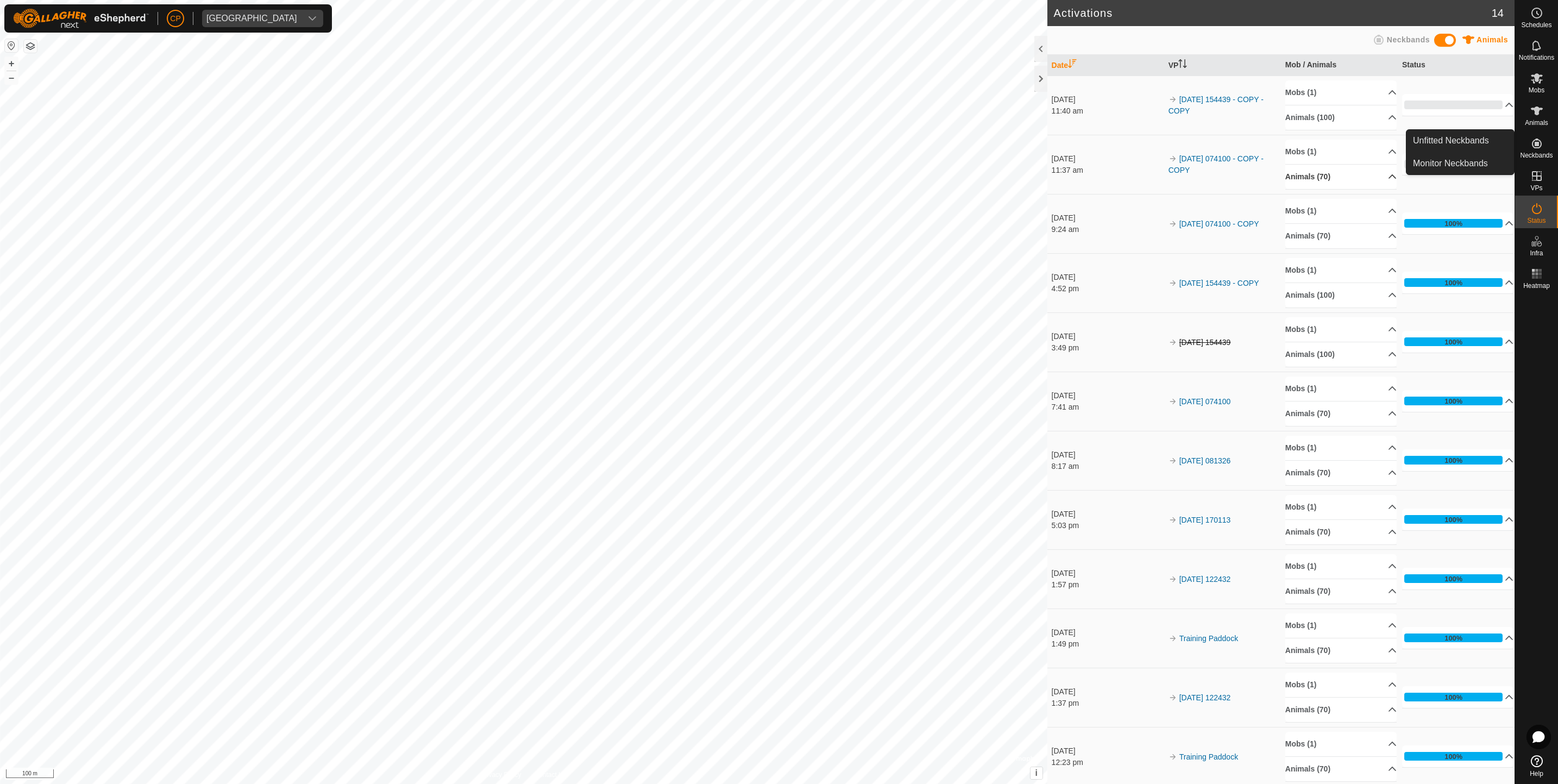
click at [1340, 186] on p-accordion-header "Animals (70)" at bounding box center [1342, 177] width 112 height 24
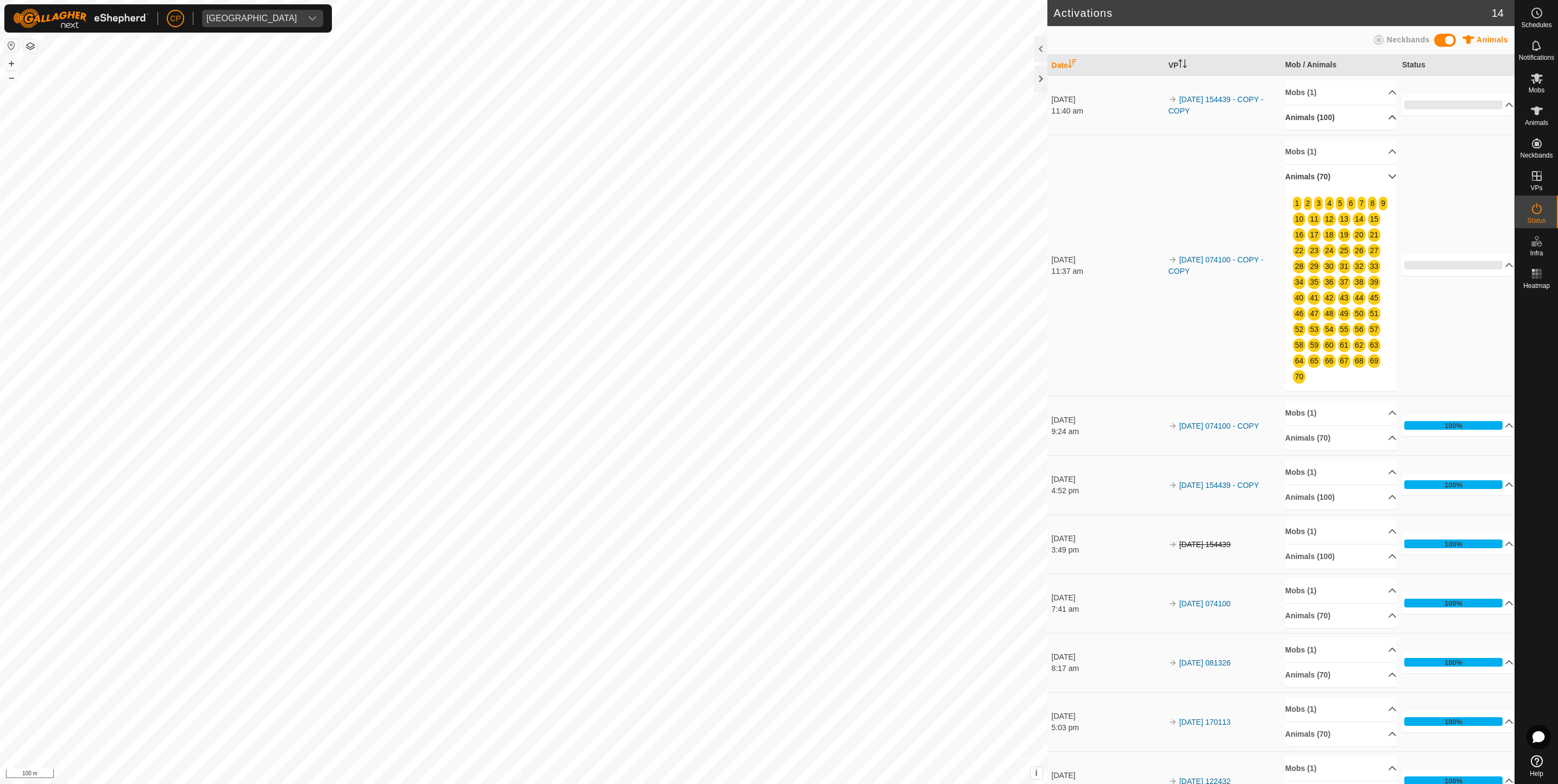
click at [1373, 123] on p-accordion-header "Animals (100)" at bounding box center [1342, 117] width 112 height 24
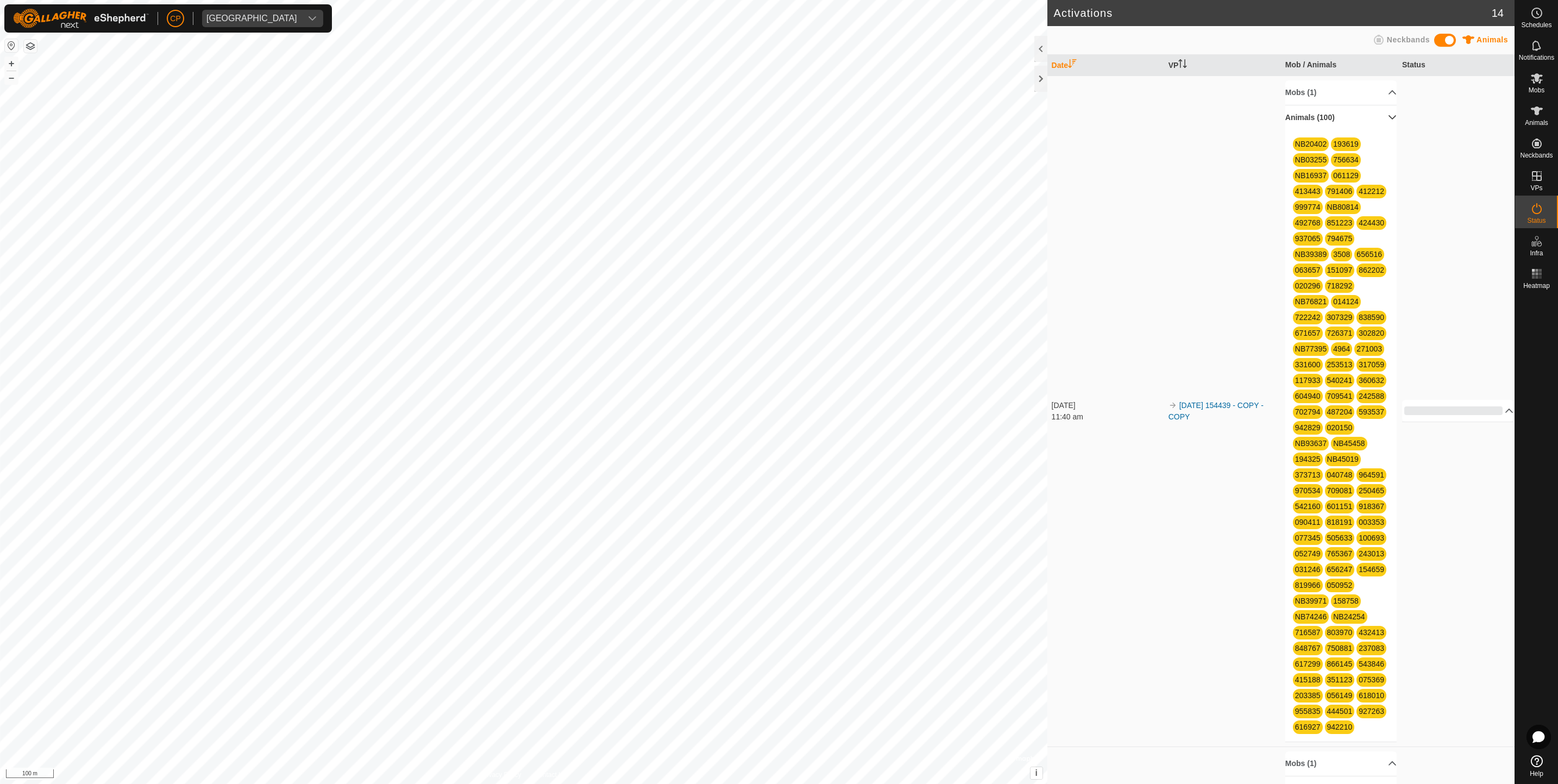
click at [1373, 123] on p-accordion-header "Animals (100)" at bounding box center [1342, 117] width 112 height 24
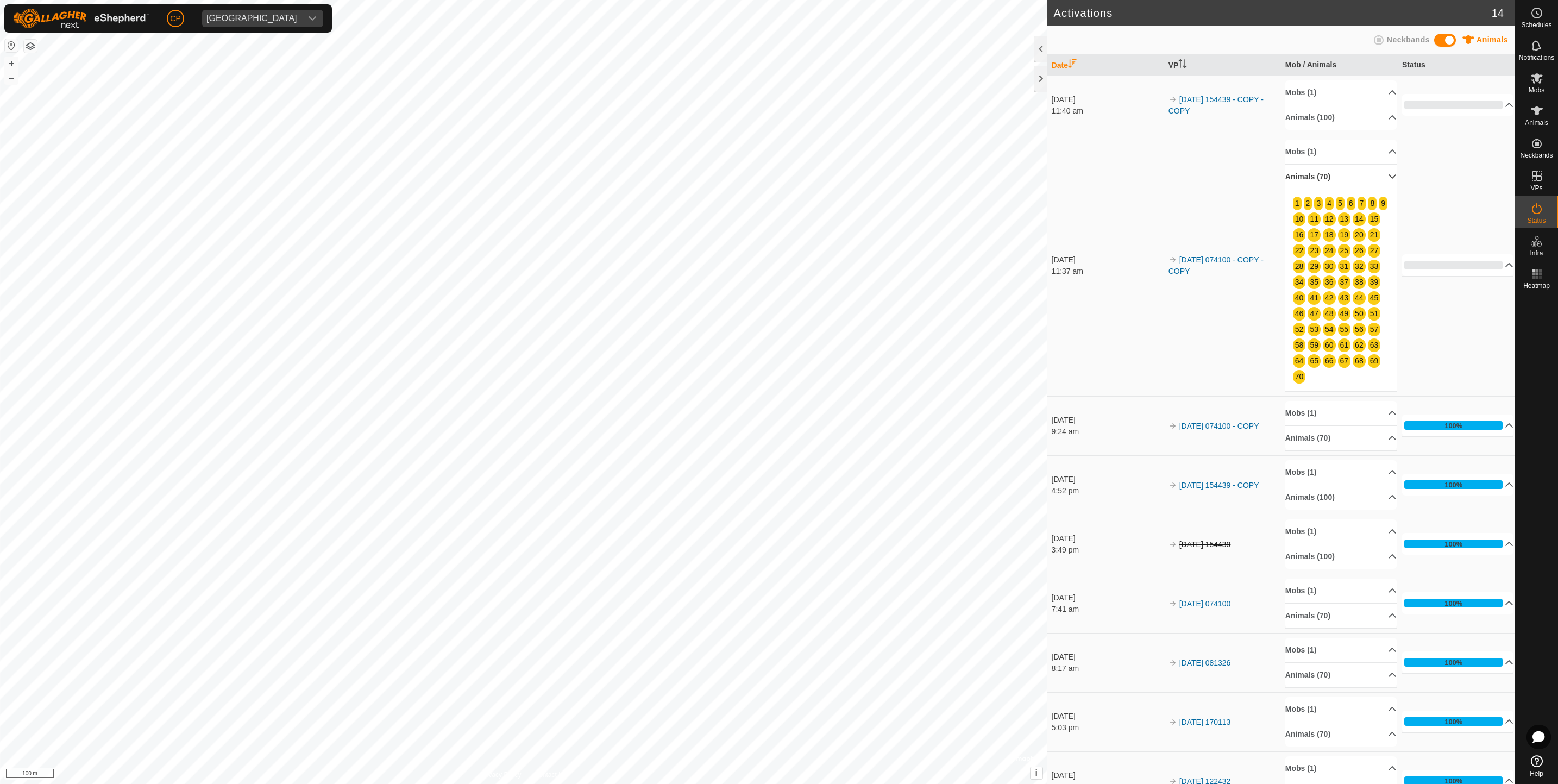
click at [1372, 186] on p-accordion-header "Animals (70)" at bounding box center [1342, 177] width 112 height 24
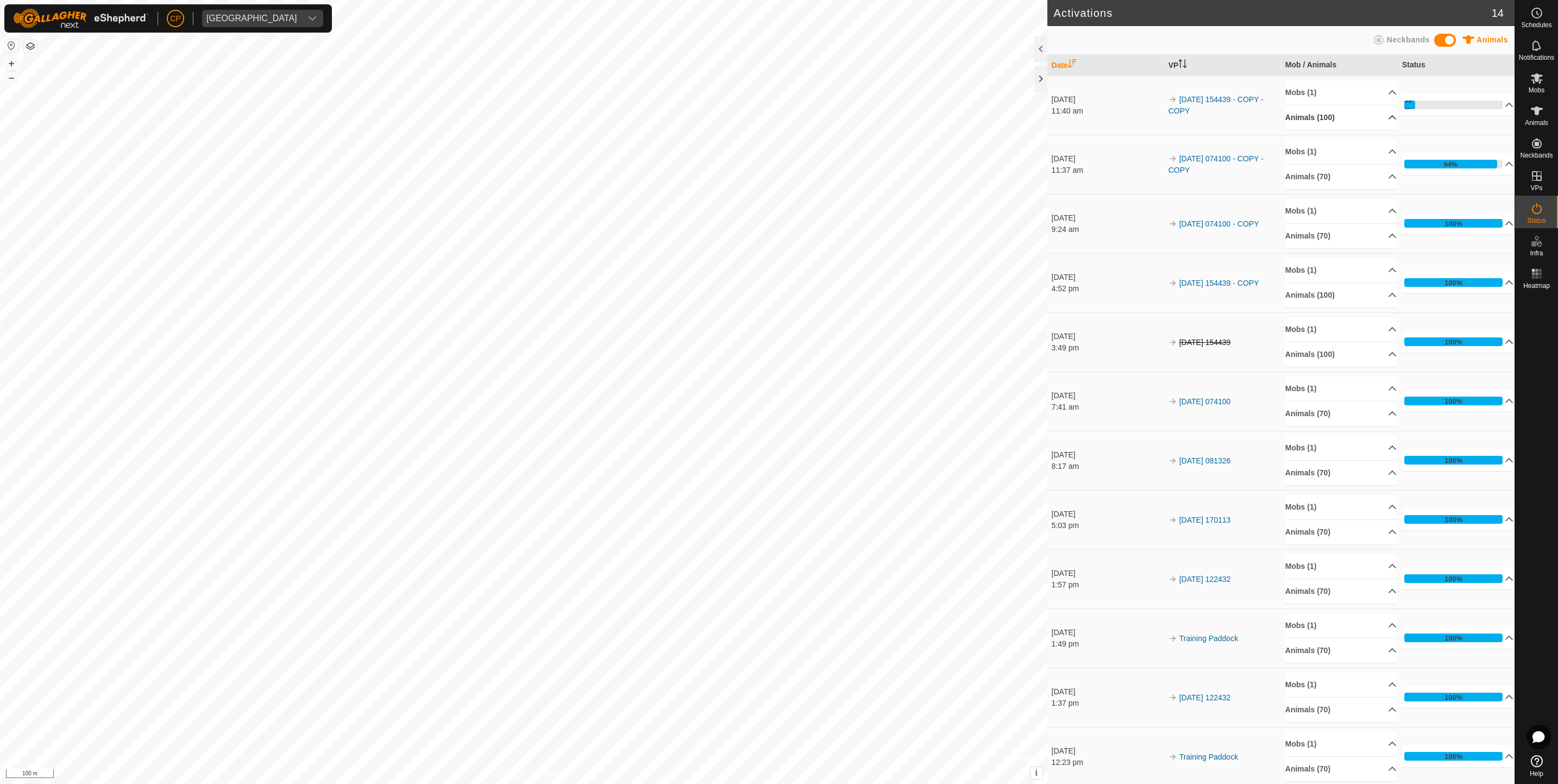
click at [1337, 116] on p-accordion-header "Animals (100)" at bounding box center [1342, 117] width 112 height 24
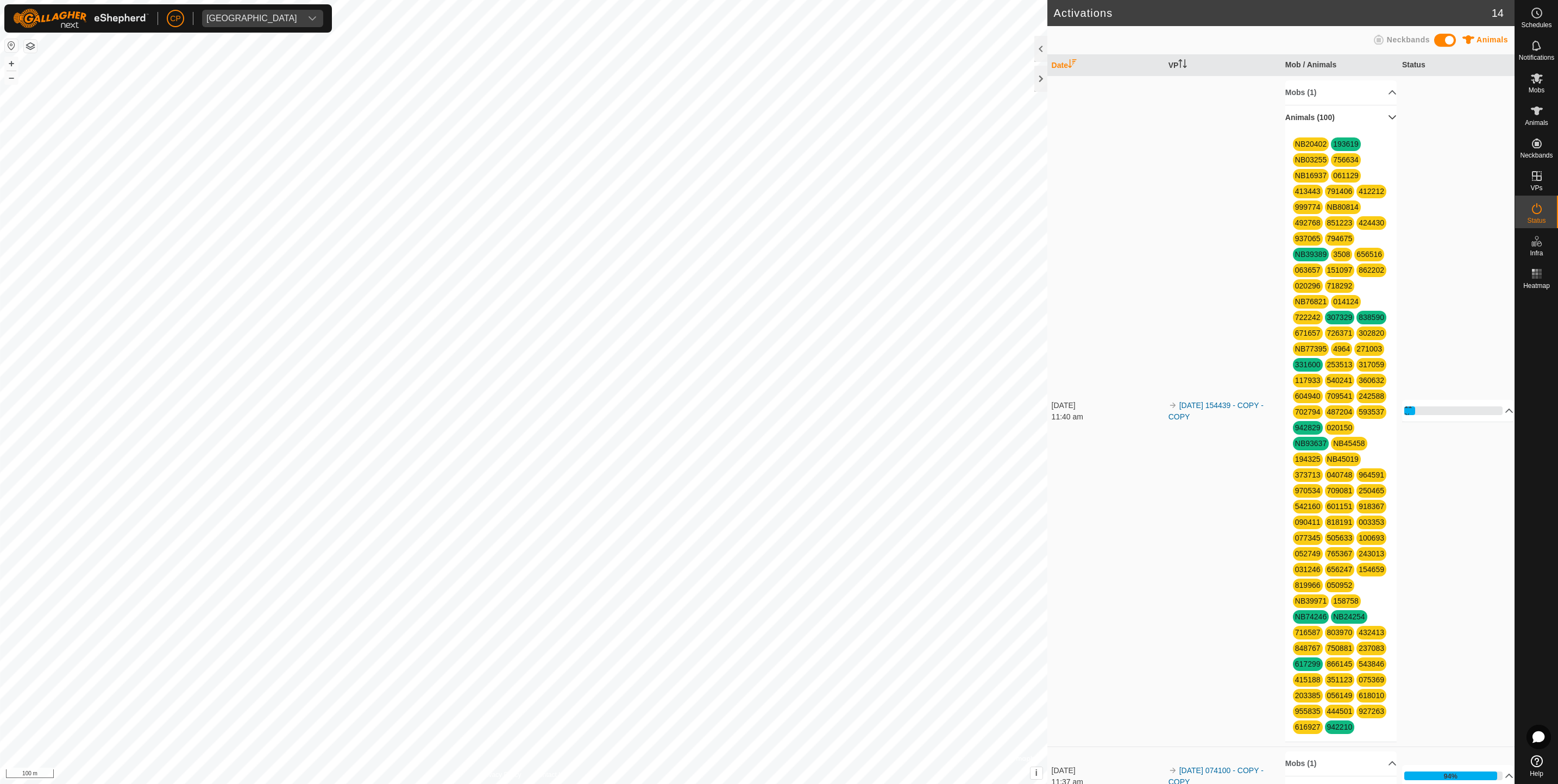
click at [1337, 119] on p-accordion-header "Animals (100)" at bounding box center [1342, 117] width 112 height 24
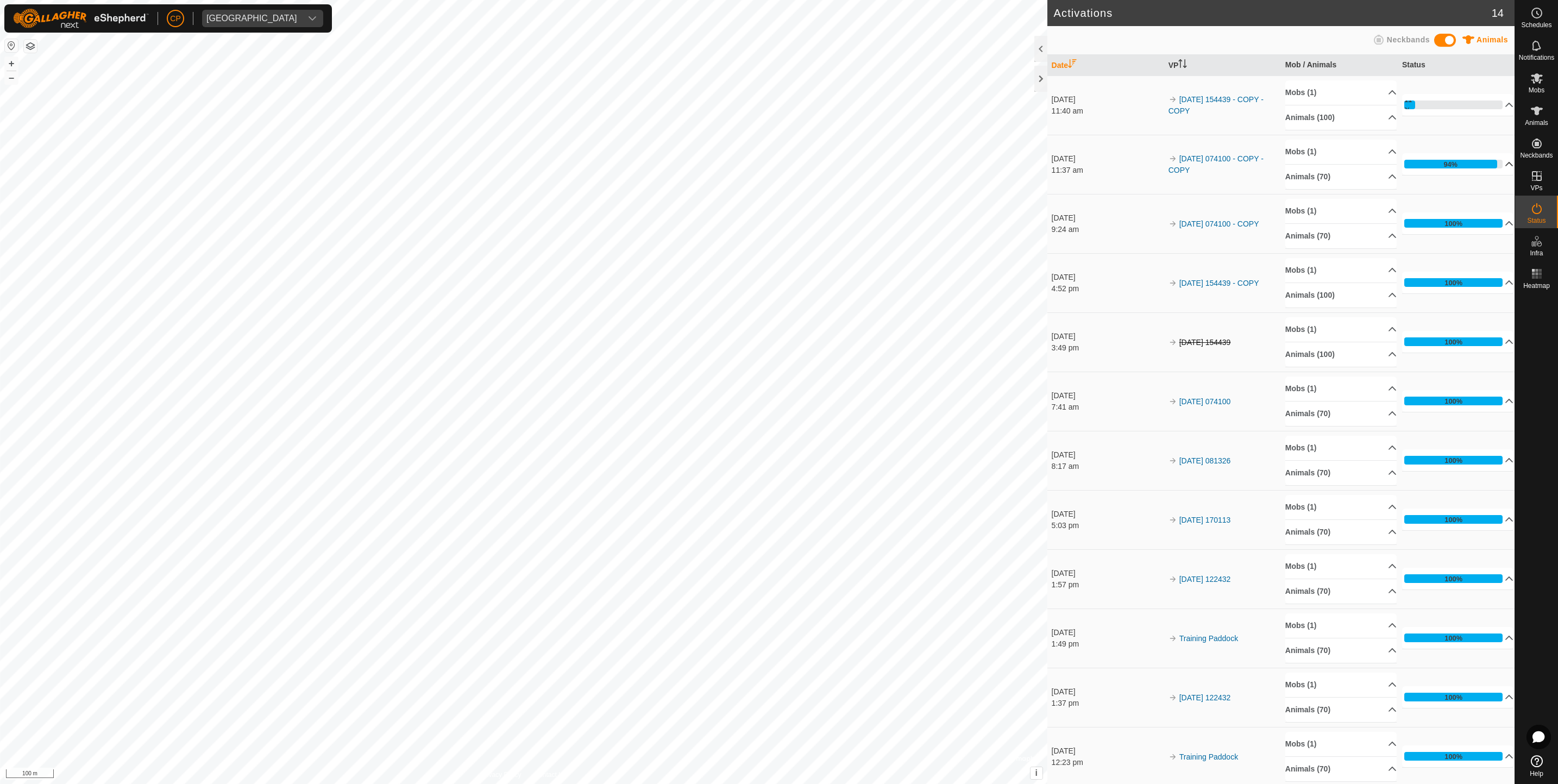
click at [1484, 173] on p-accordion-header "94%" at bounding box center [1459, 164] width 112 height 22
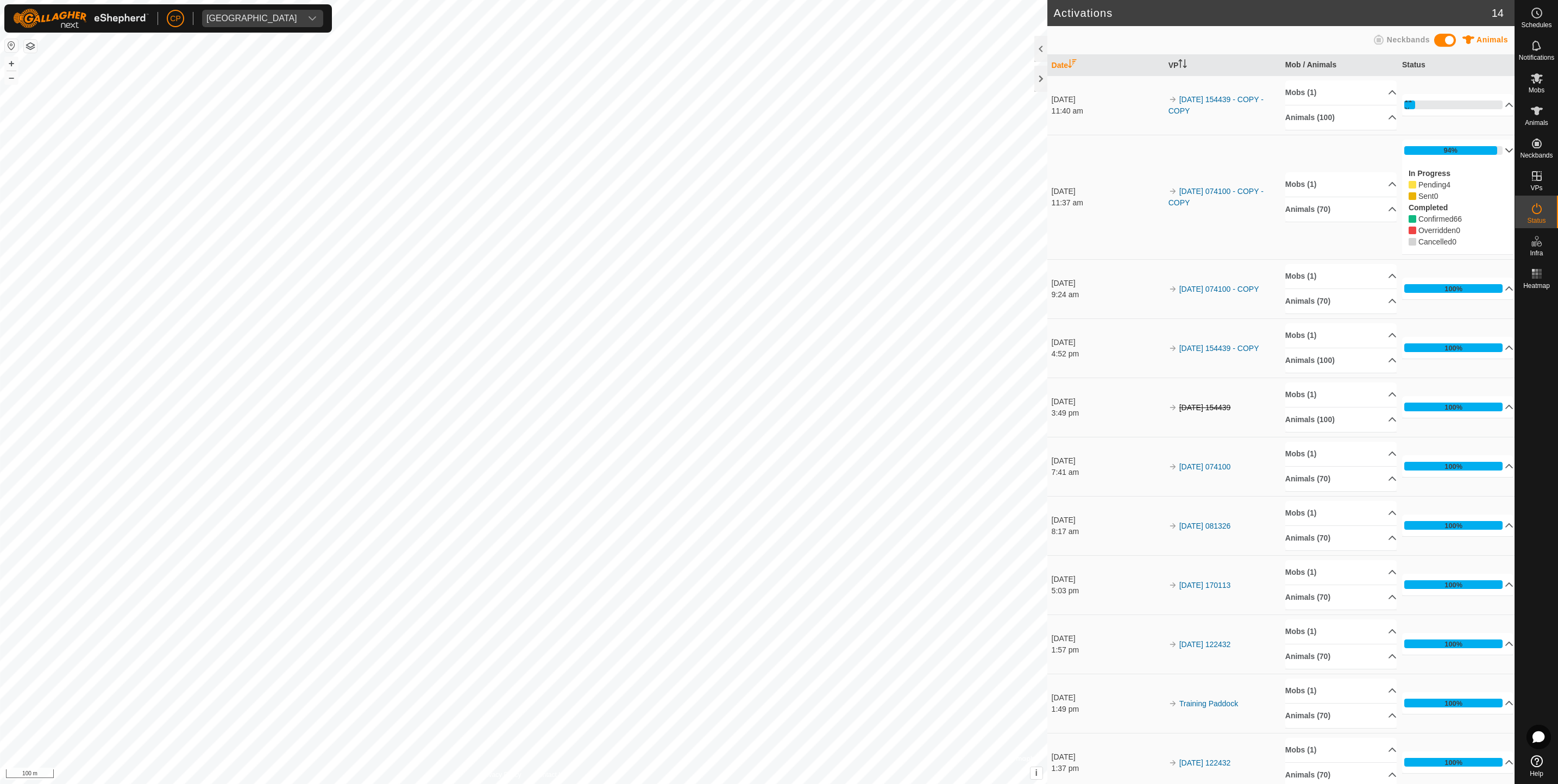
click at [1487, 154] on p-accordion-header "94%" at bounding box center [1459, 151] width 112 height 22
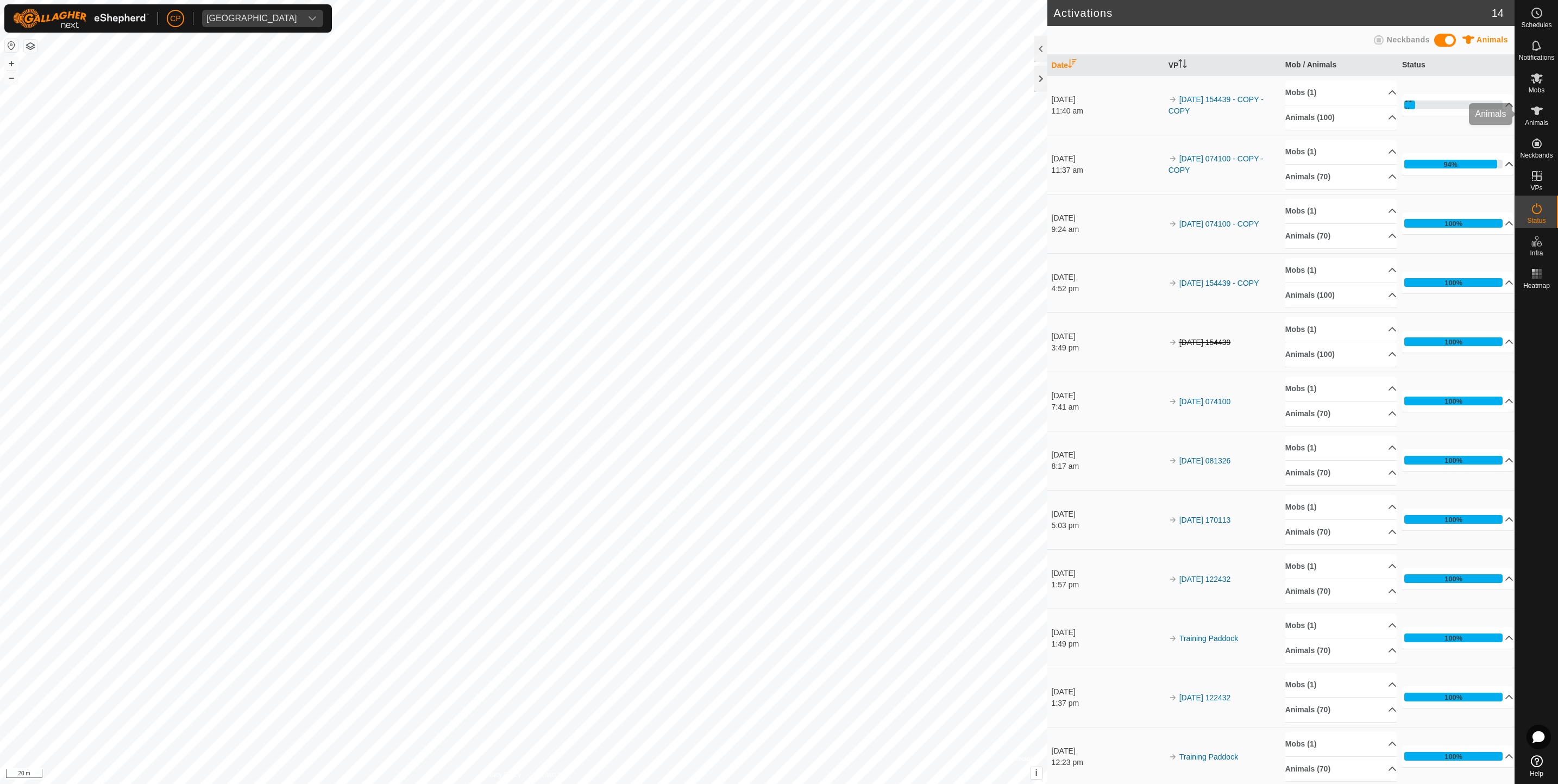
click at [1531, 113] on icon at bounding box center [1537, 111] width 13 height 13
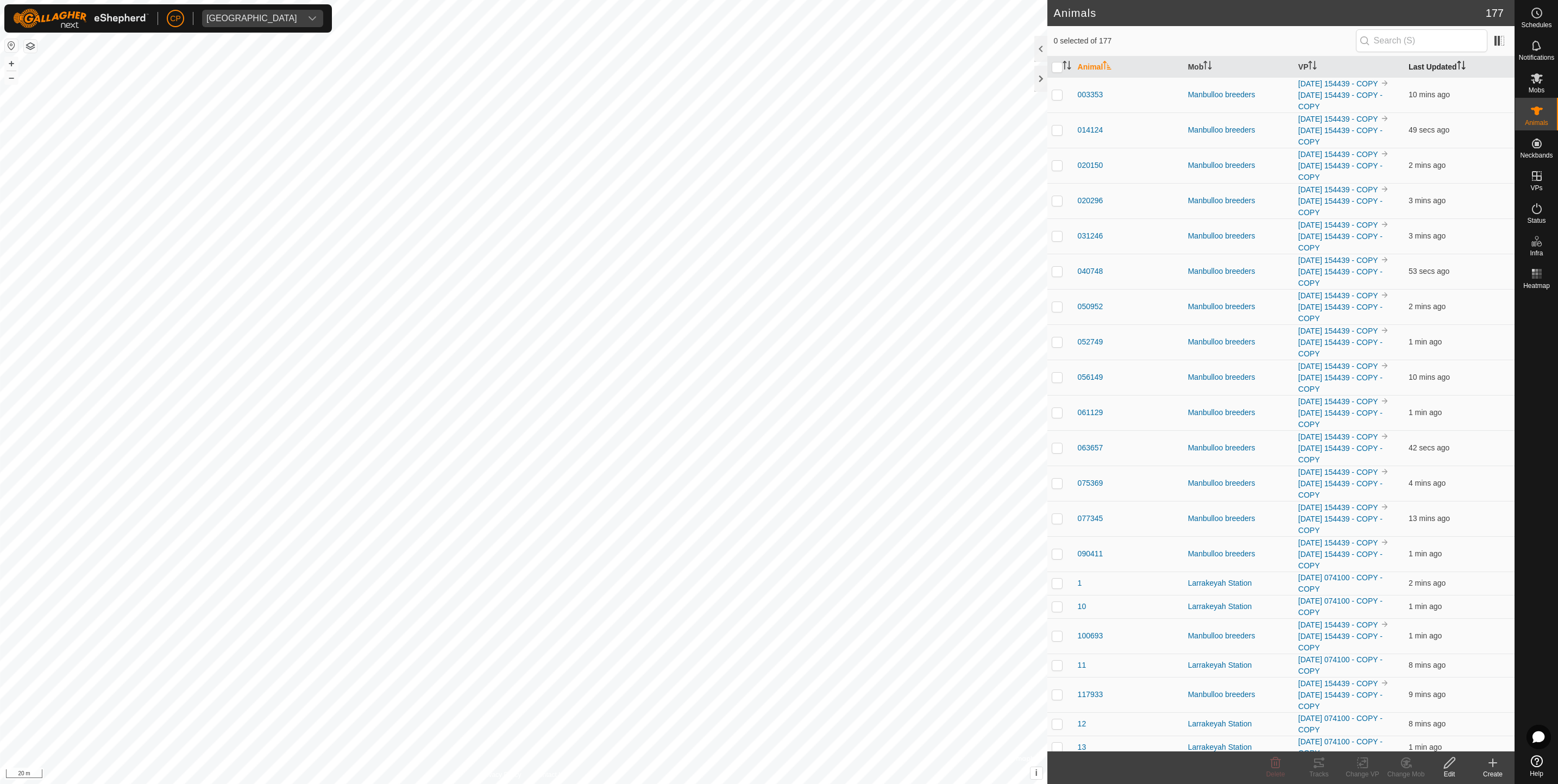
click at [1439, 74] on th "Last Updated" at bounding box center [1460, 67] width 110 height 21
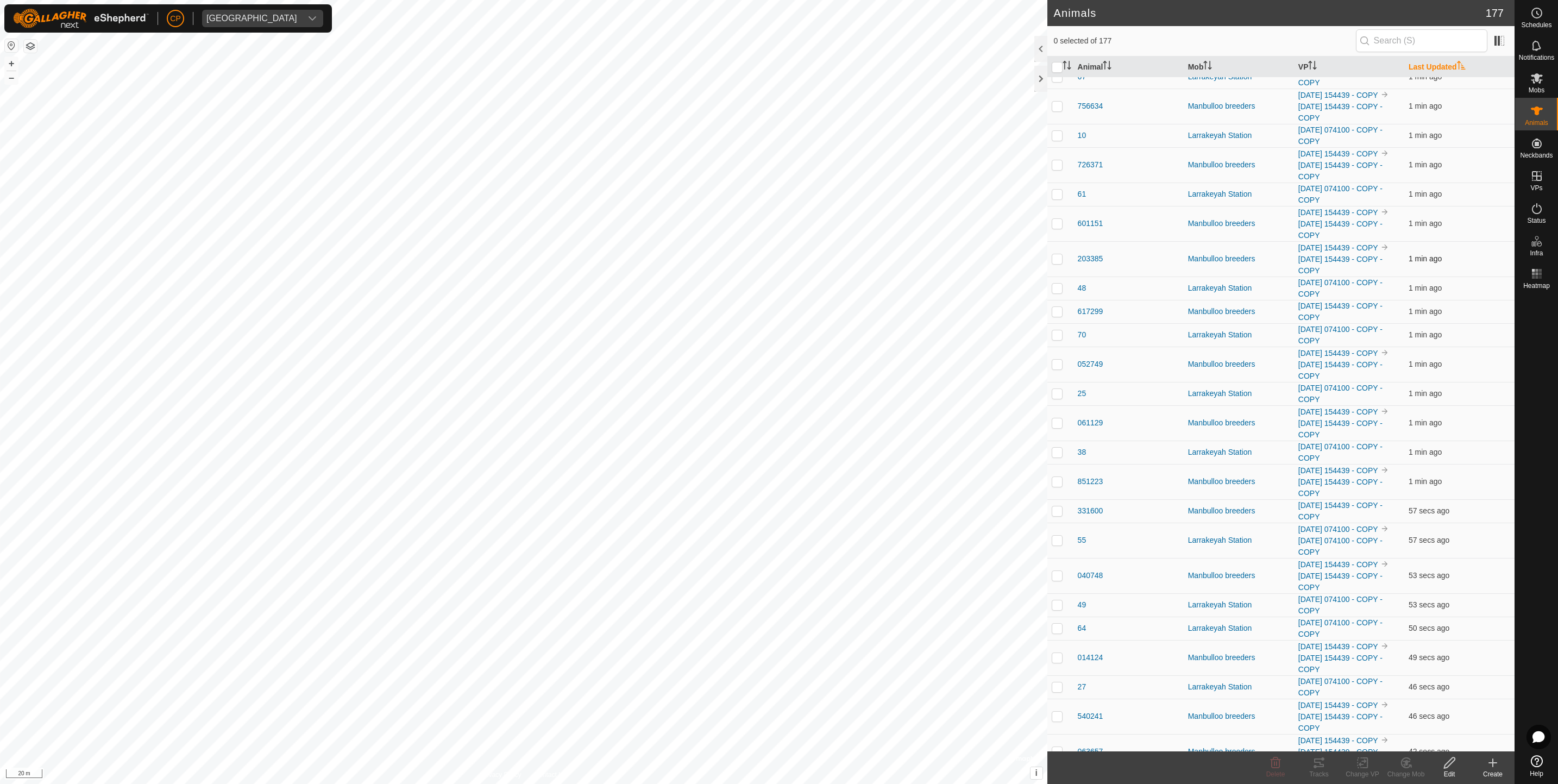
scroll to position [4590, 0]
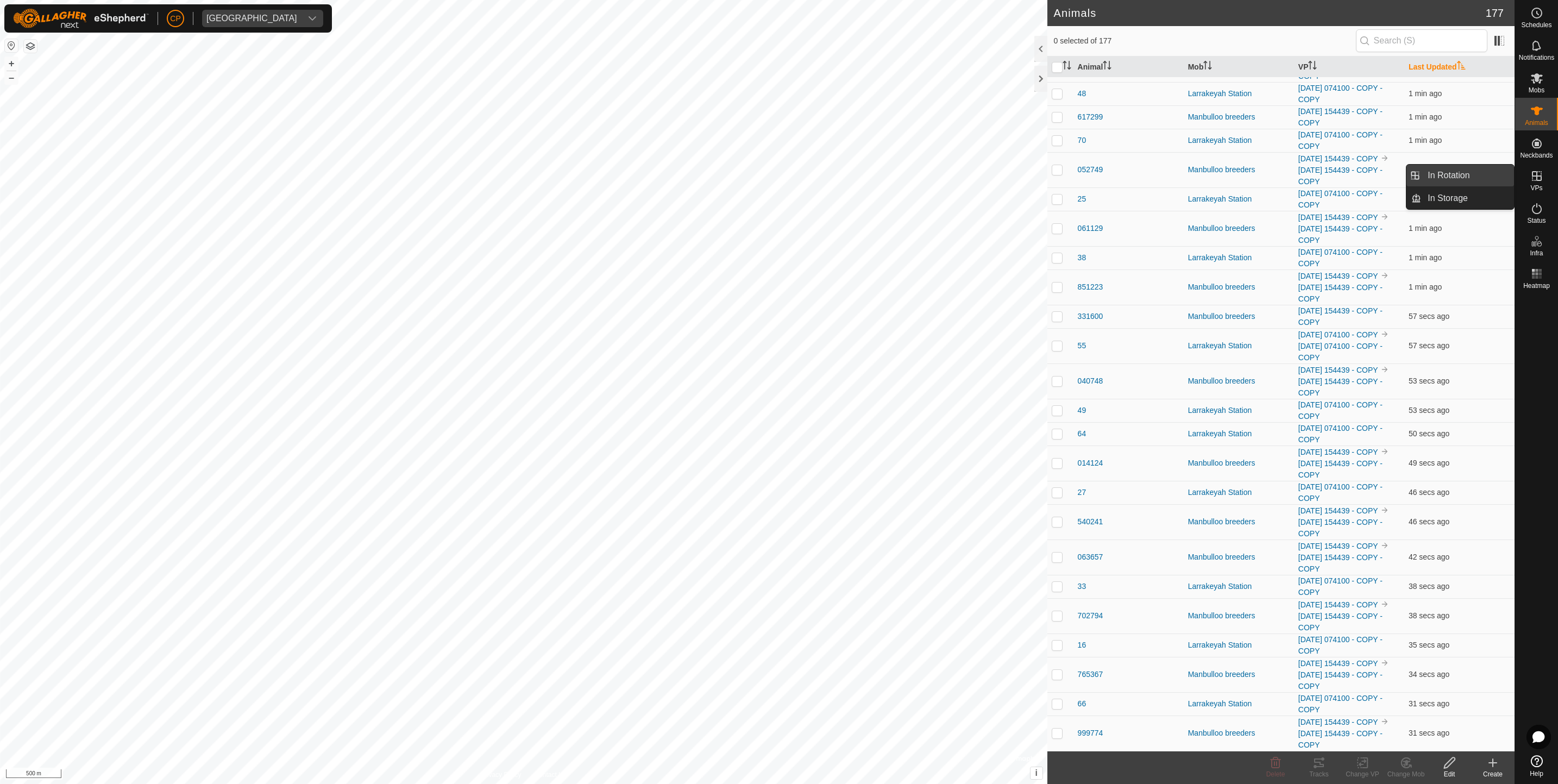
drag, startPoint x: 1506, startPoint y: 180, endPoint x: 1451, endPoint y: 180, distance: 55.0
click at [1451, 180] on link "In Rotation" at bounding box center [1467, 176] width 93 height 22
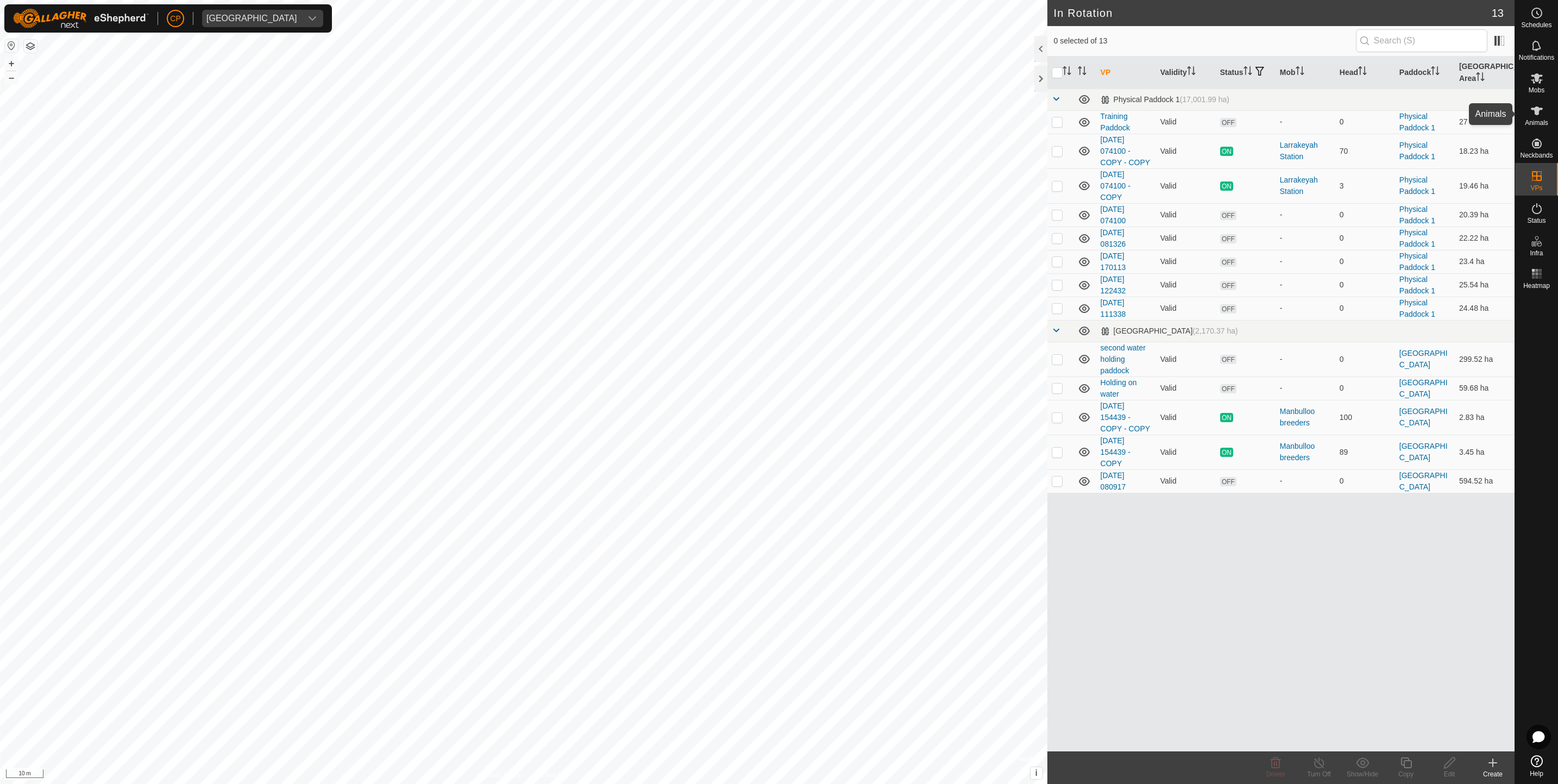
click at [1541, 117] on es-animals-svg-icon at bounding box center [1537, 111] width 20 height 18
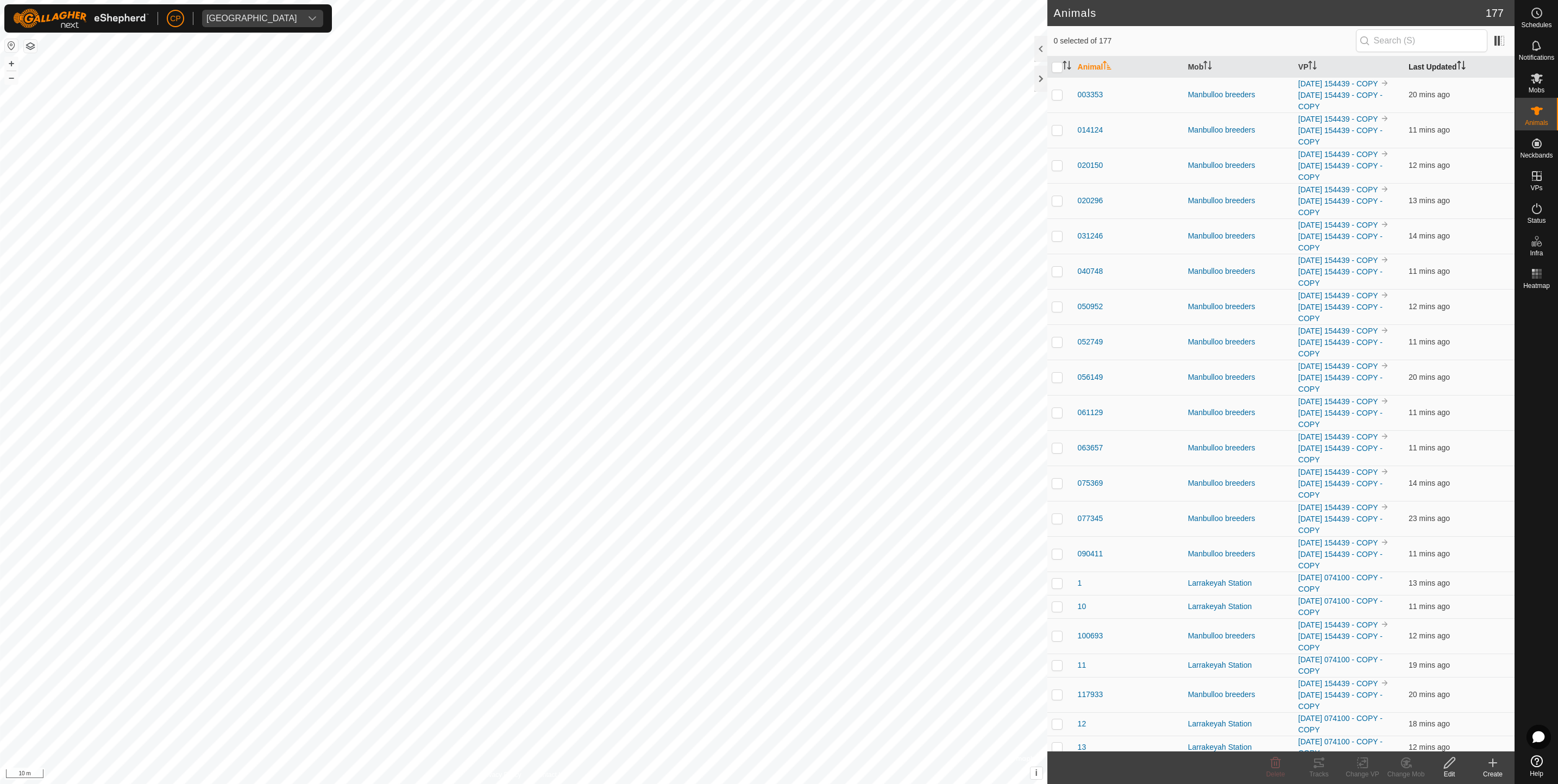
click at [1439, 74] on th "Last Updated" at bounding box center [1460, 67] width 110 height 21
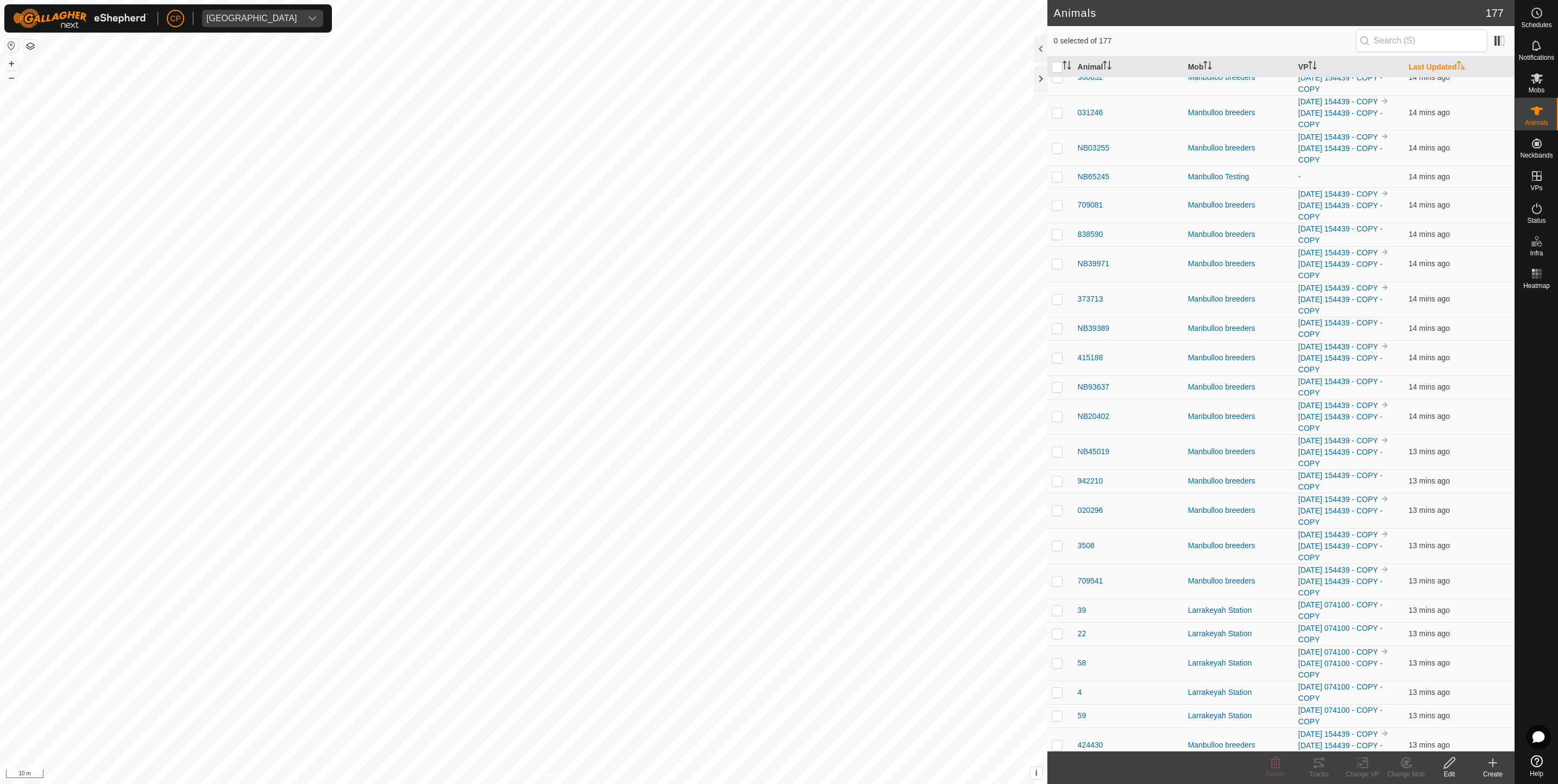
scroll to position [2852, 0]
